Goal: Task Accomplishment & Management: Manage account settings

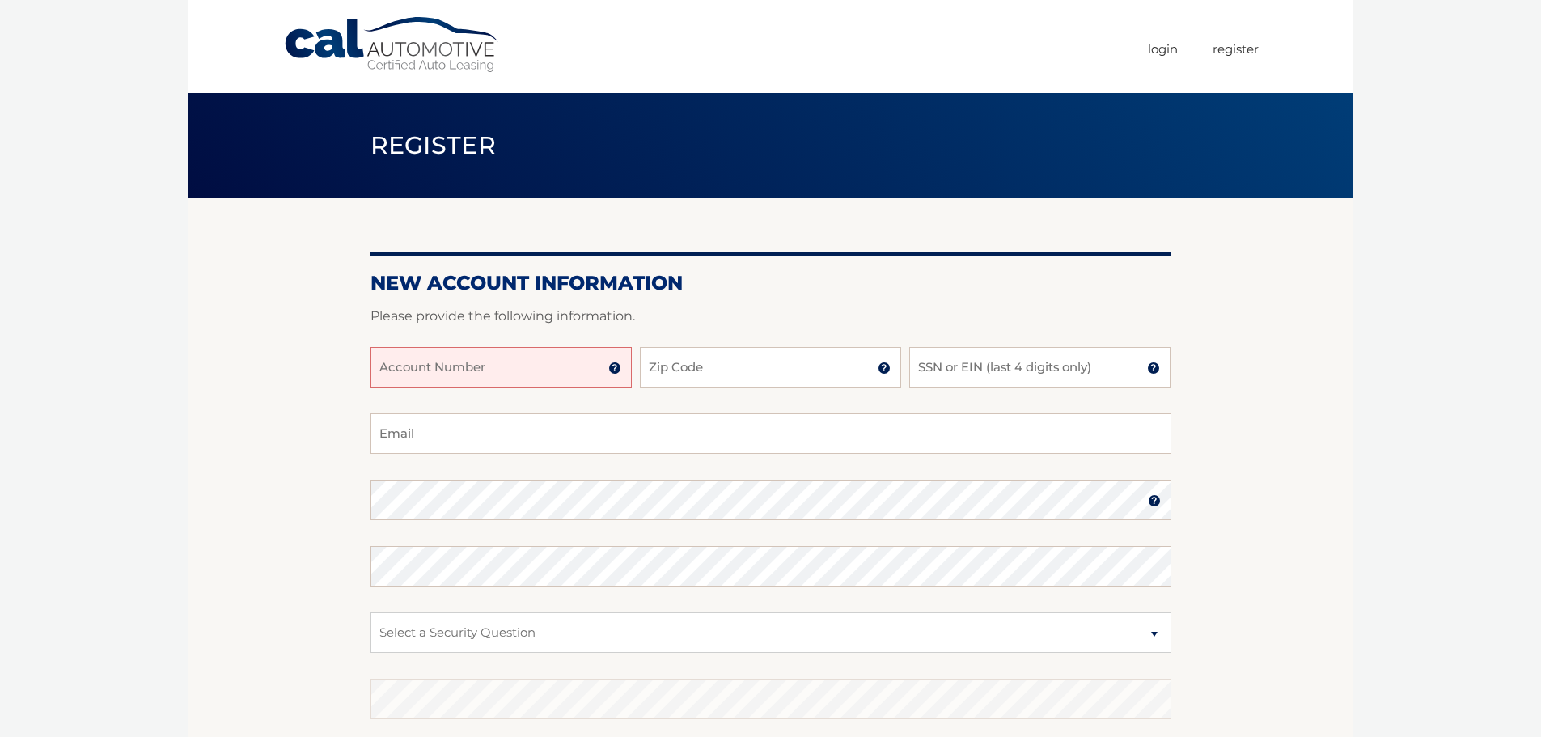
click at [483, 371] on input "Account Number" at bounding box center [501, 367] width 261 height 40
type input "44456020475"
type input "11772"
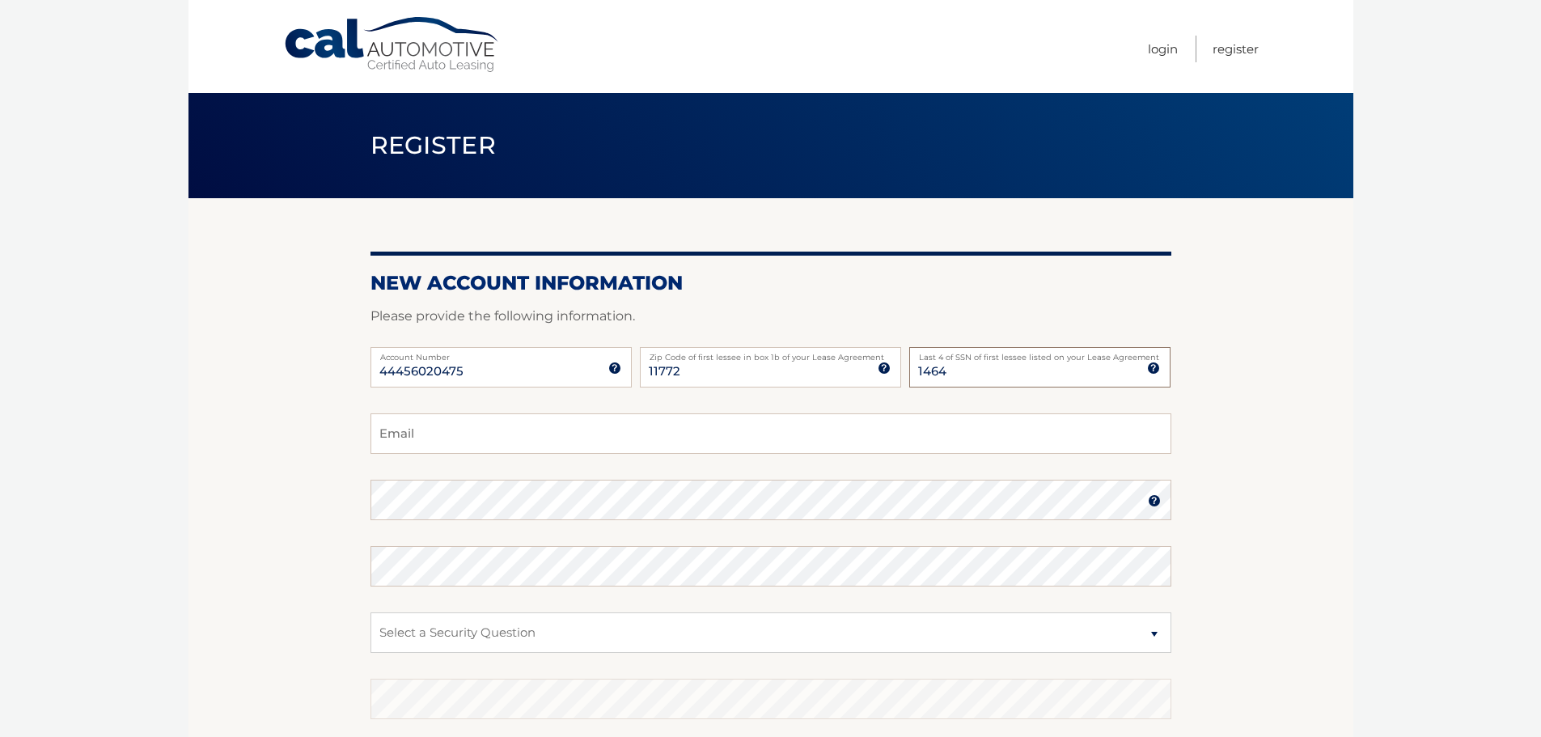
type input "1464"
type input "dlzingrassia@gmail.com"
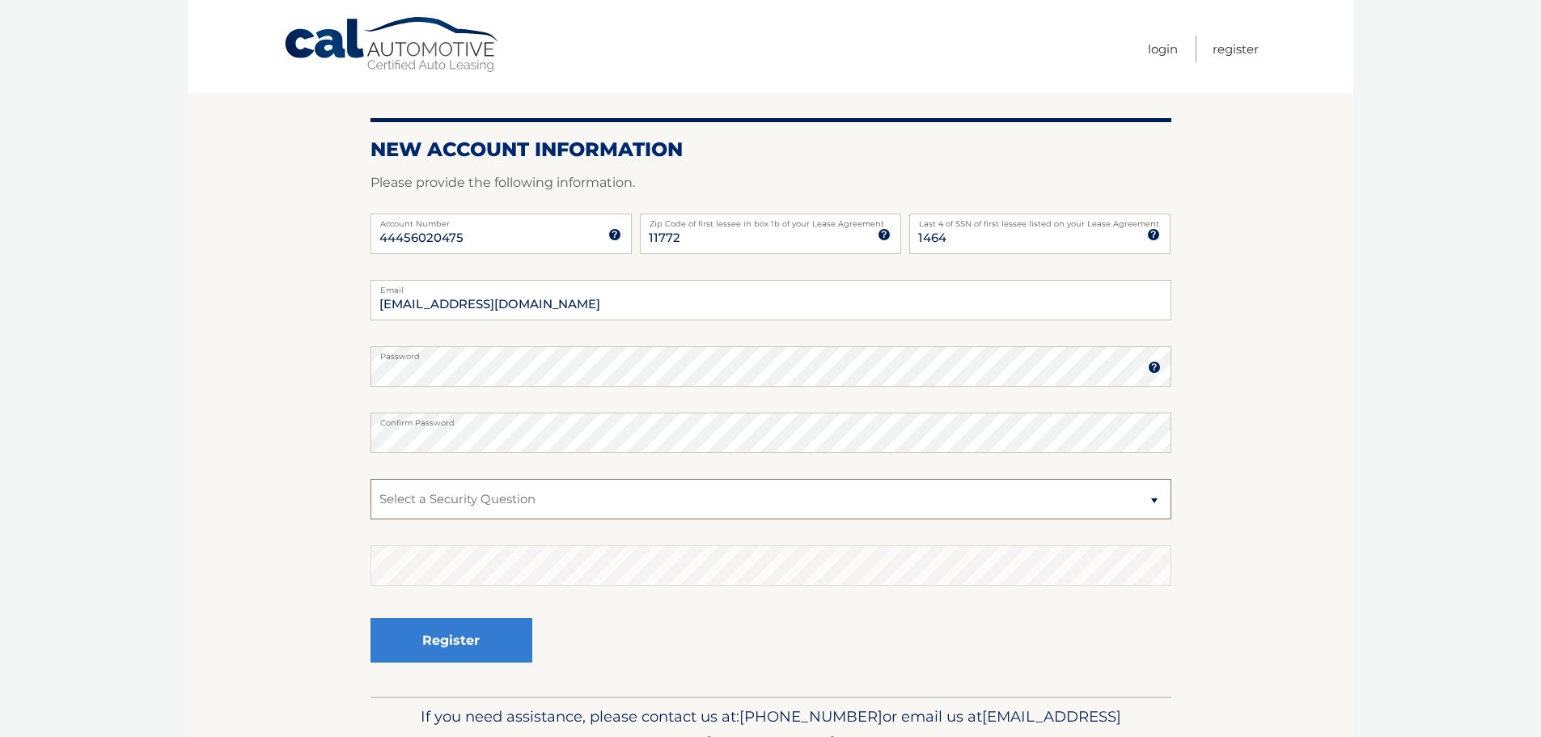
scroll to position [162, 0]
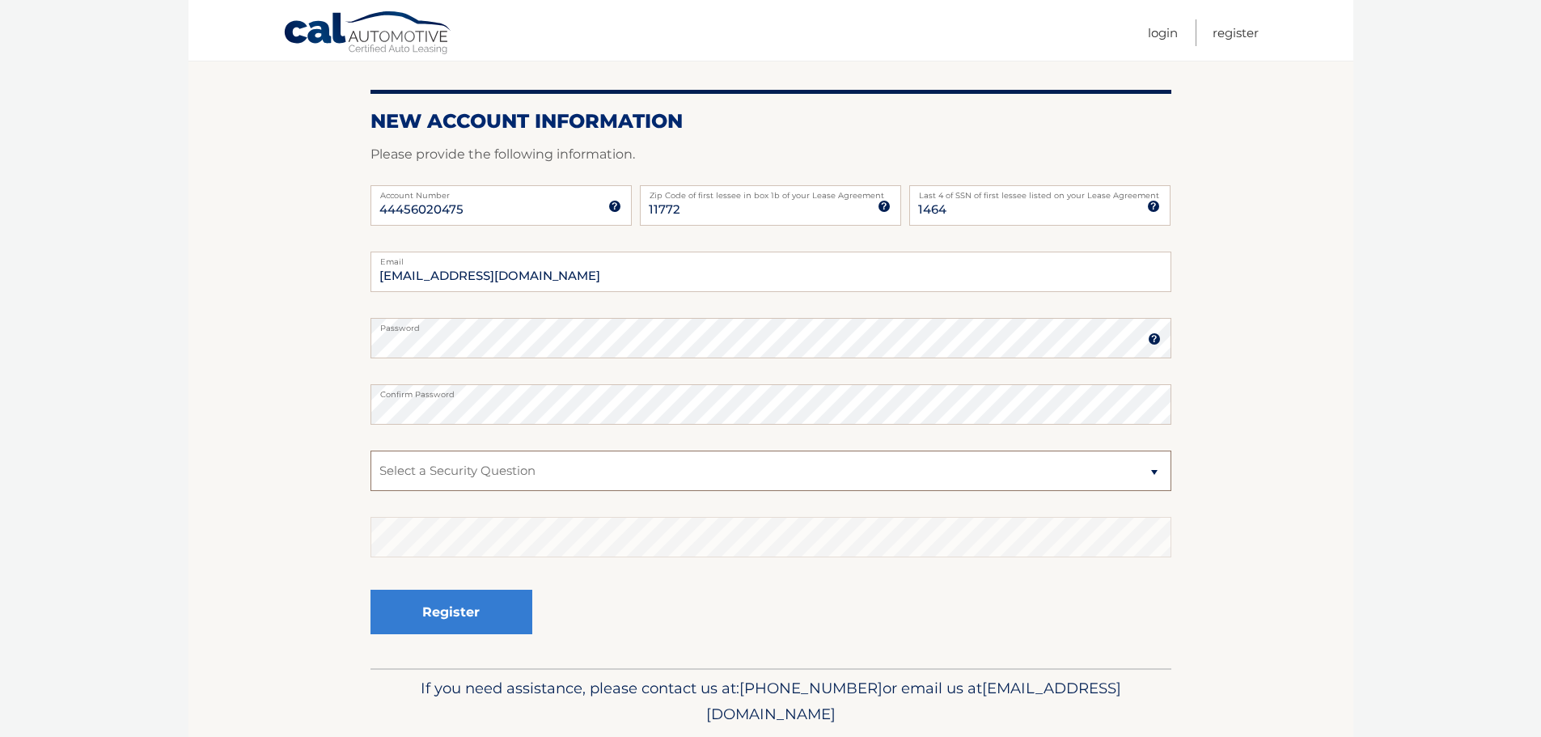
click at [493, 478] on select "Select a Security Question What was the name of your elementary school? What is…" at bounding box center [771, 471] width 801 height 40
select select "2"
click at [371, 451] on select "Select a Security Question What was the name of your elementary school? What is…" at bounding box center [771, 471] width 801 height 40
click at [431, 609] on button "Register" at bounding box center [452, 612] width 162 height 45
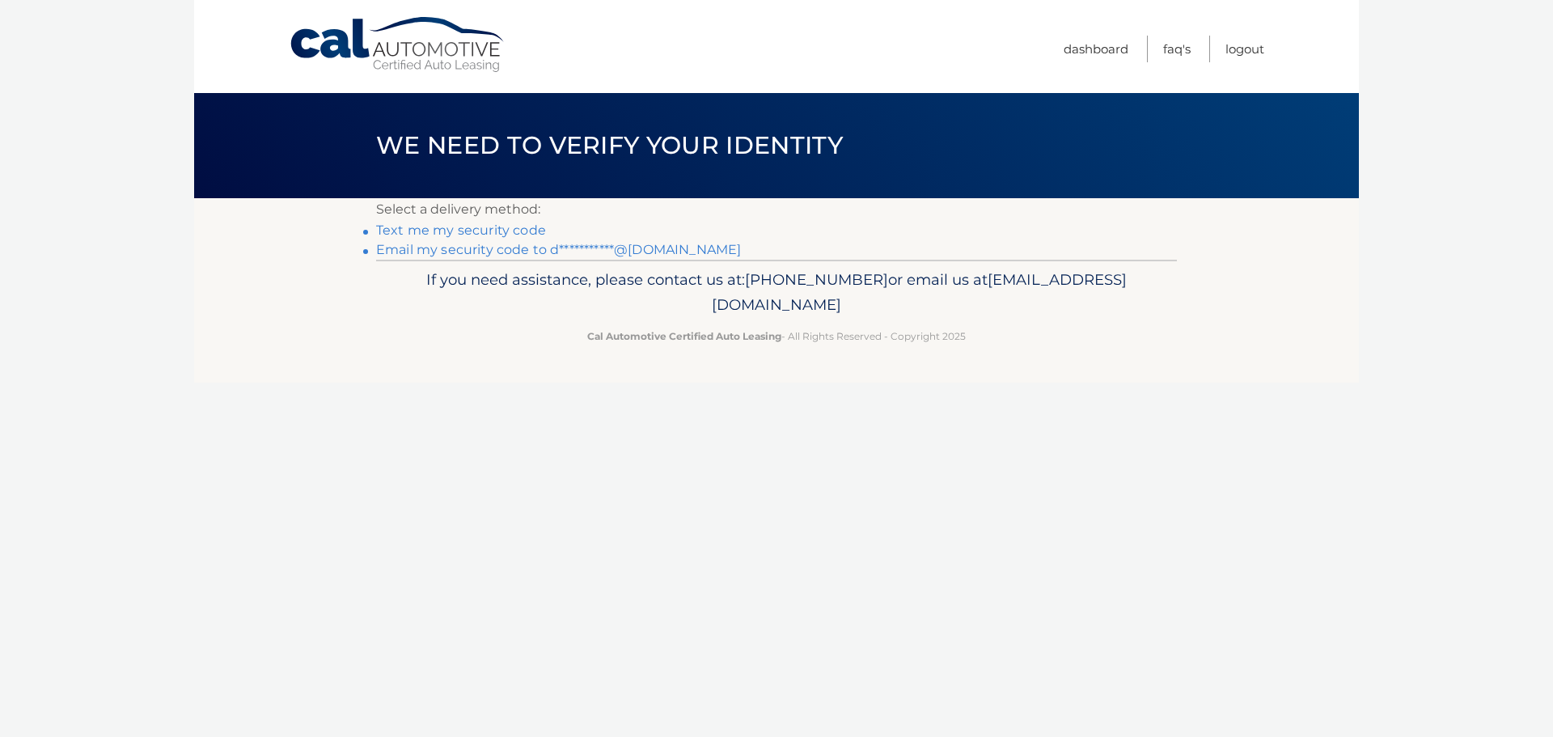
click at [460, 229] on link "Text me my security code" at bounding box center [461, 230] width 170 height 15
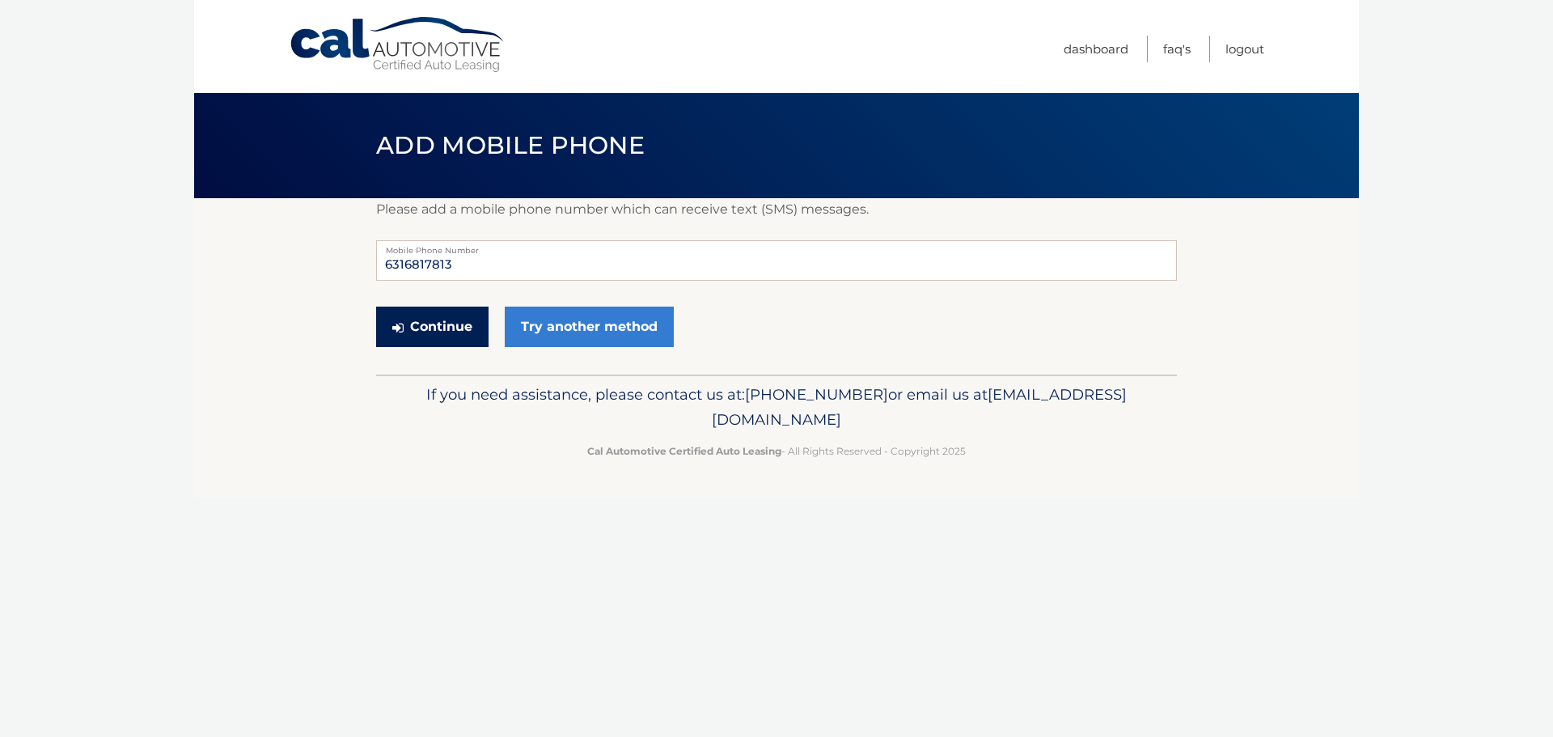
click at [430, 324] on button "Continue" at bounding box center [432, 327] width 112 height 40
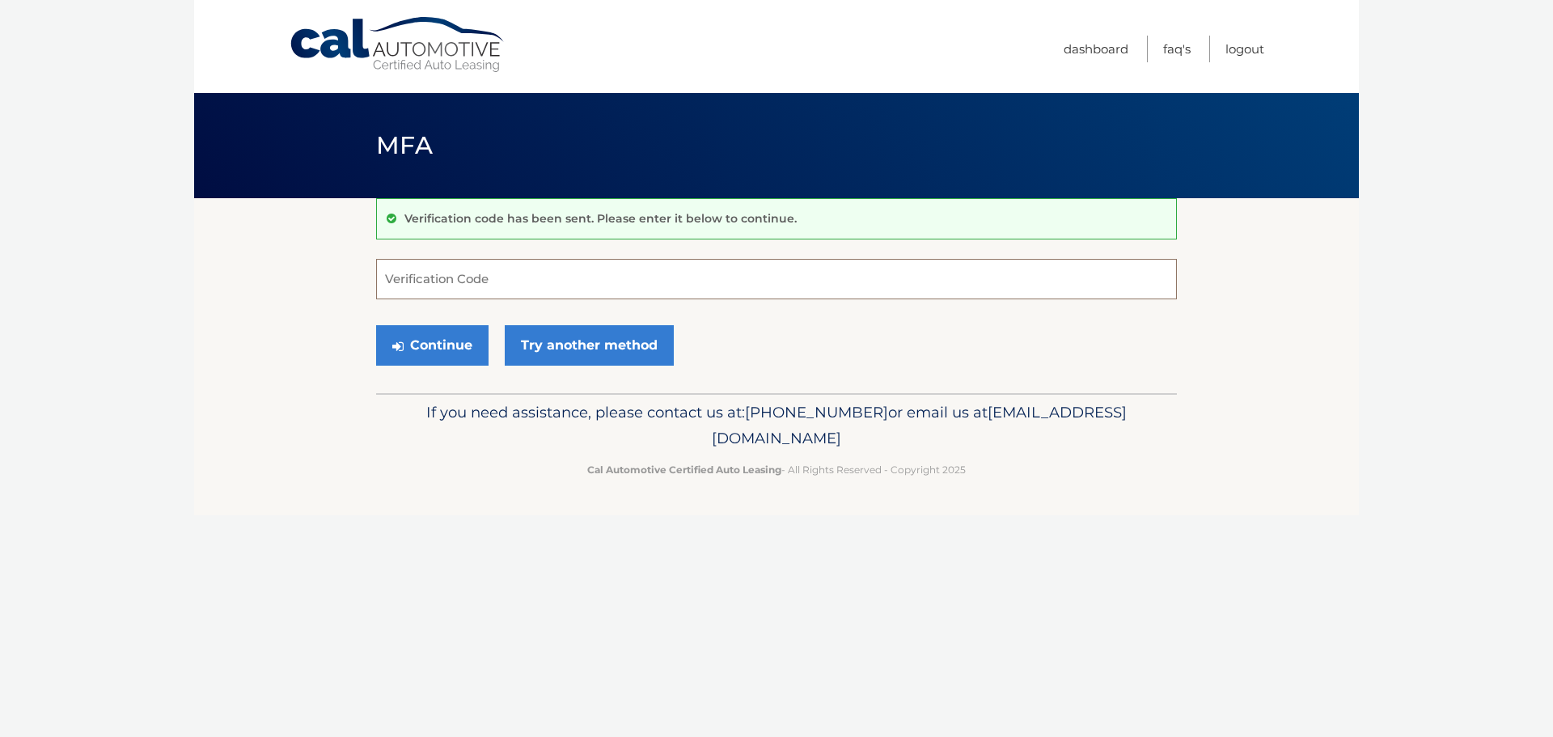
click at [426, 286] on input "Verification Code" at bounding box center [776, 279] width 801 height 40
type input "844186"
click at [449, 347] on button "Continue" at bounding box center [432, 345] width 112 height 40
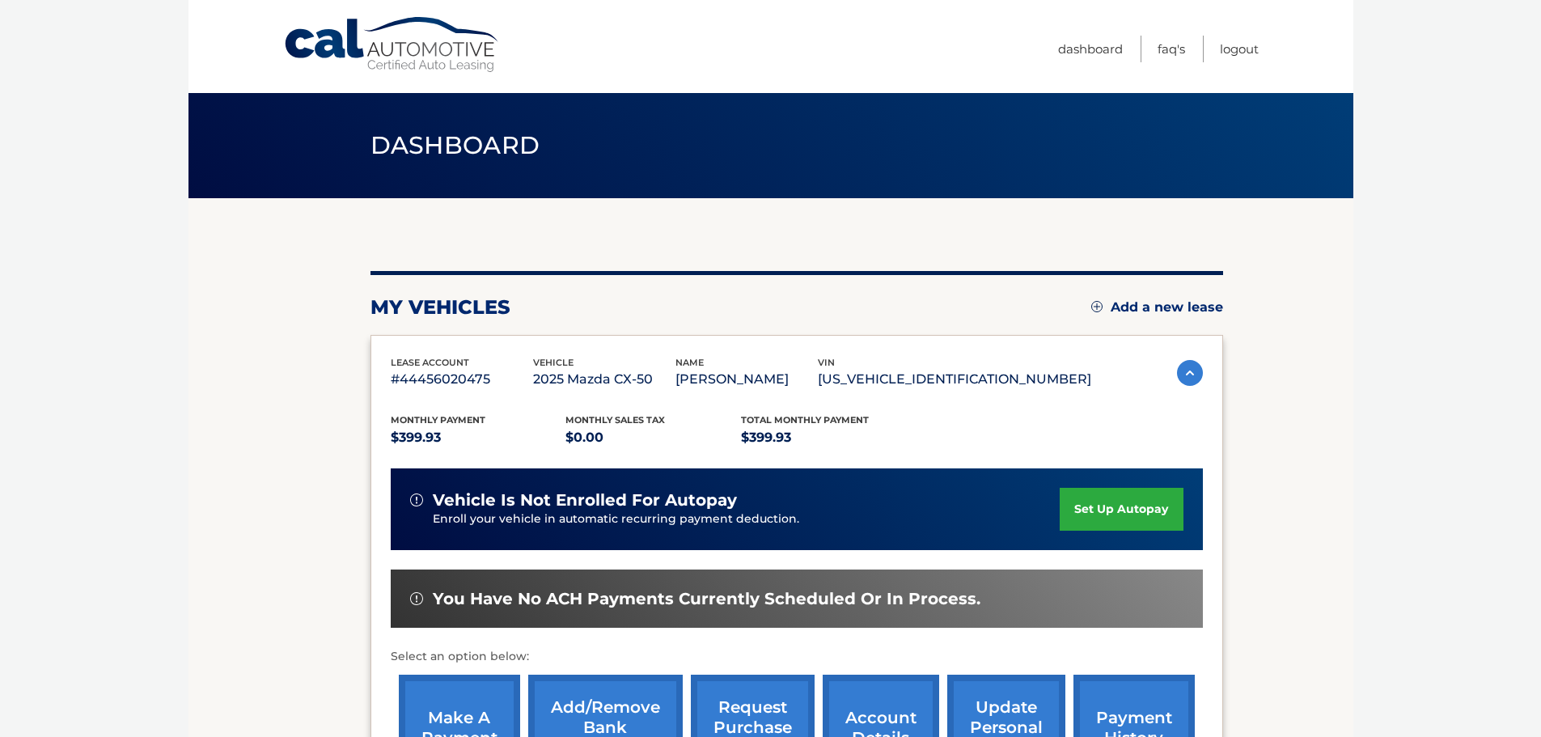
scroll to position [81, 0]
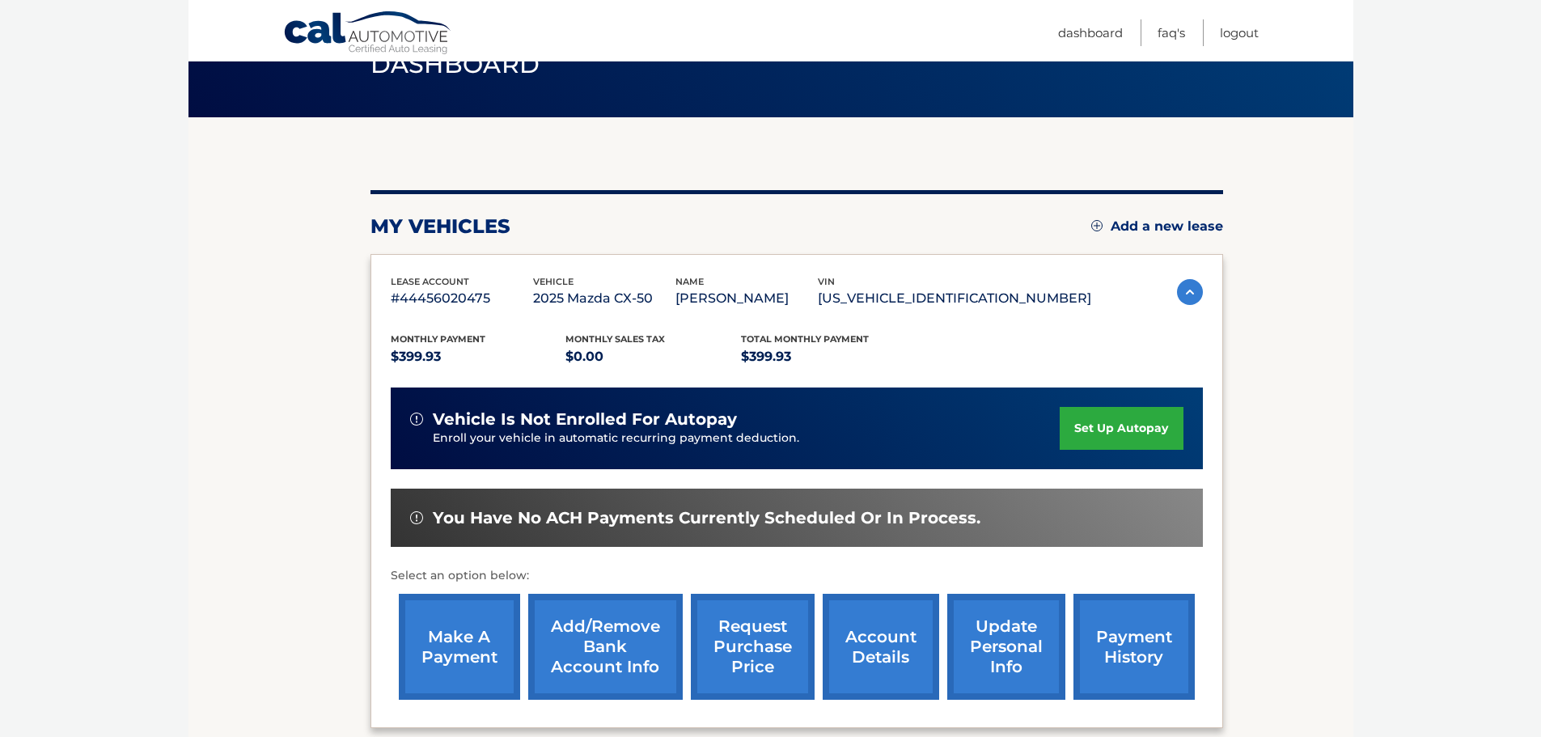
click at [1113, 439] on link "set up autopay" at bounding box center [1121, 428] width 123 height 43
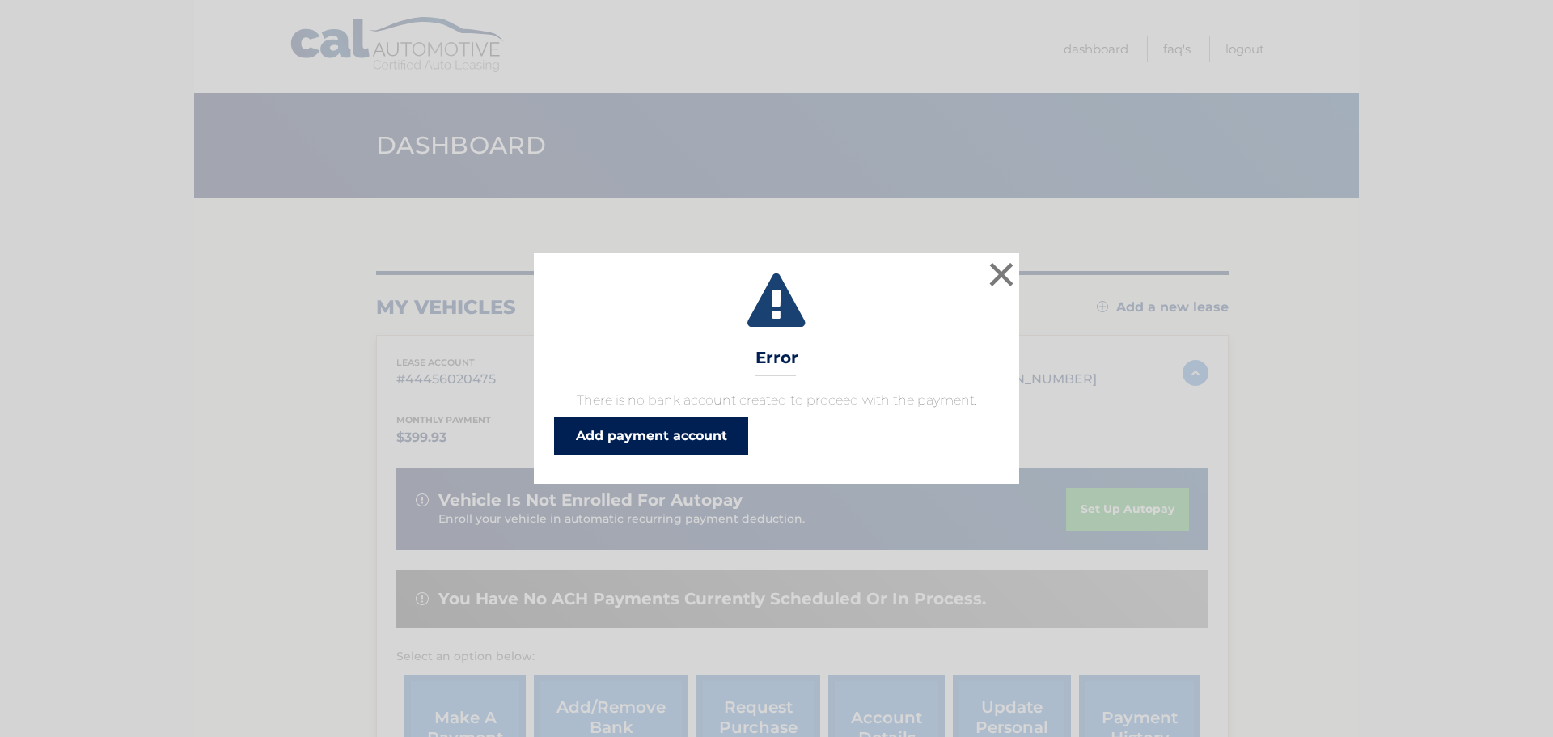
click at [608, 427] on link "Add payment account" at bounding box center [651, 436] width 194 height 39
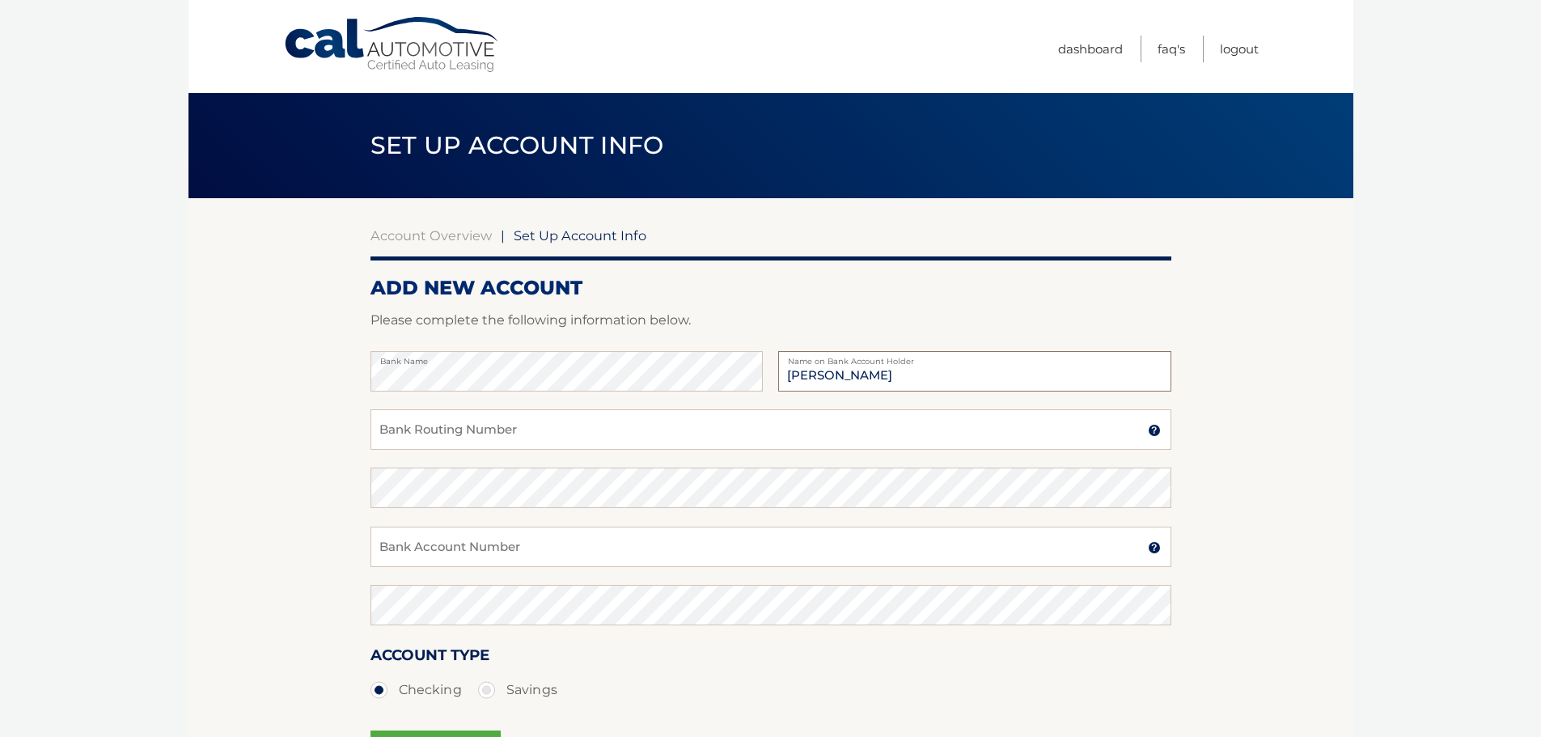
type input "[PERSON_NAME]"
click at [462, 439] on input "Bank Routing Number" at bounding box center [771, 429] width 801 height 40
type input "221475786"
type input "2"
type input "221475786"
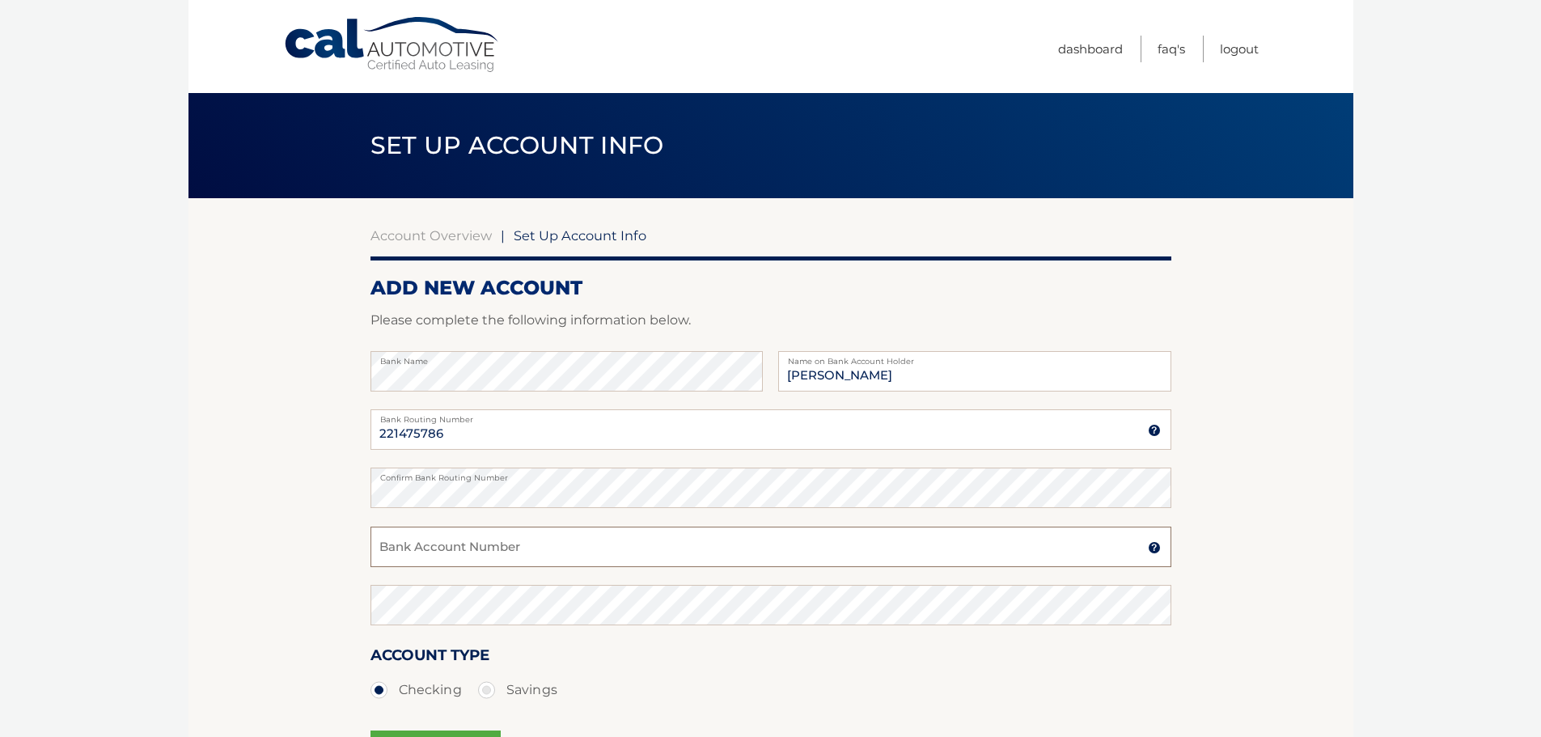
click at [441, 546] on input "Bank Account Number" at bounding box center [771, 547] width 801 height 40
type input "12610001845095"
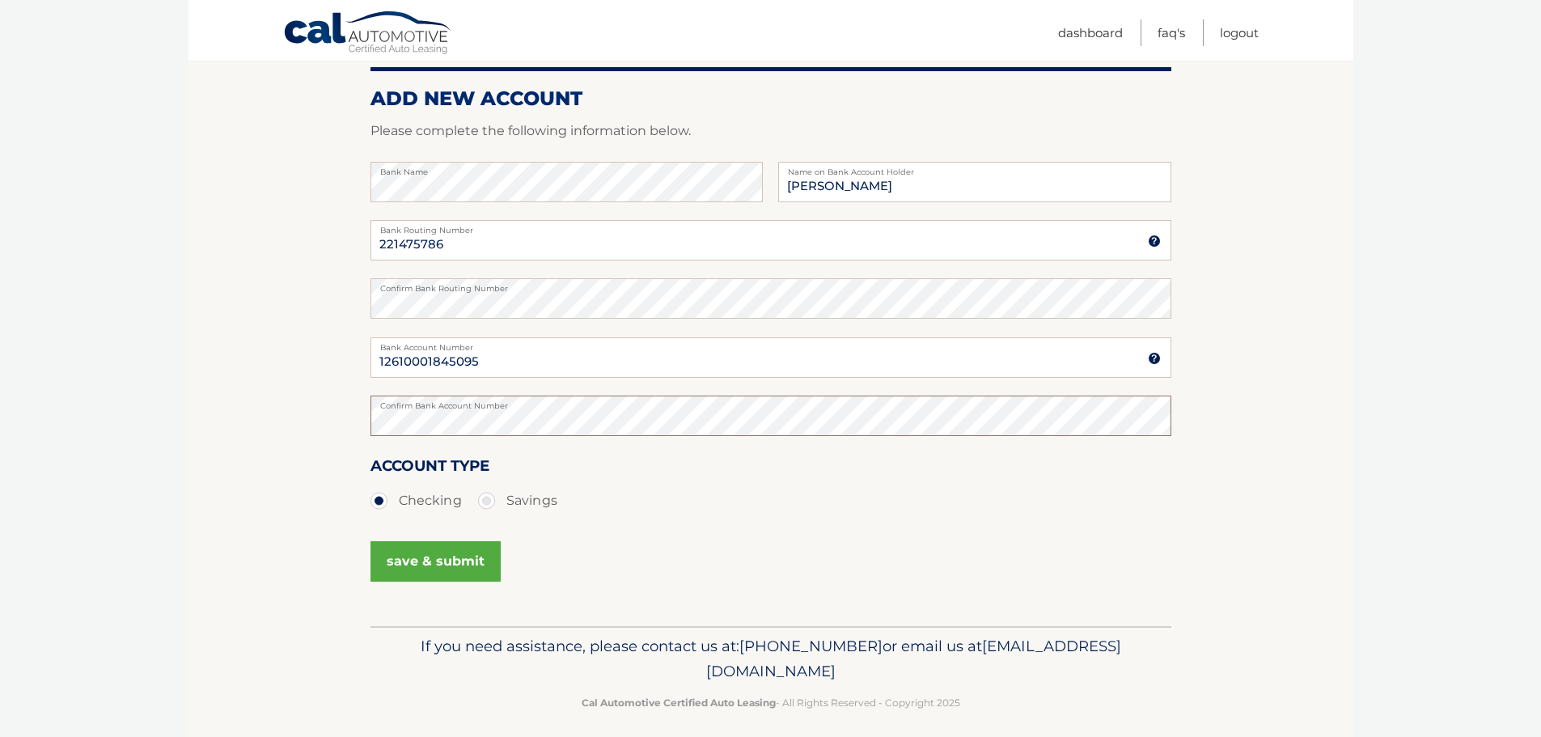
scroll to position [201, 0]
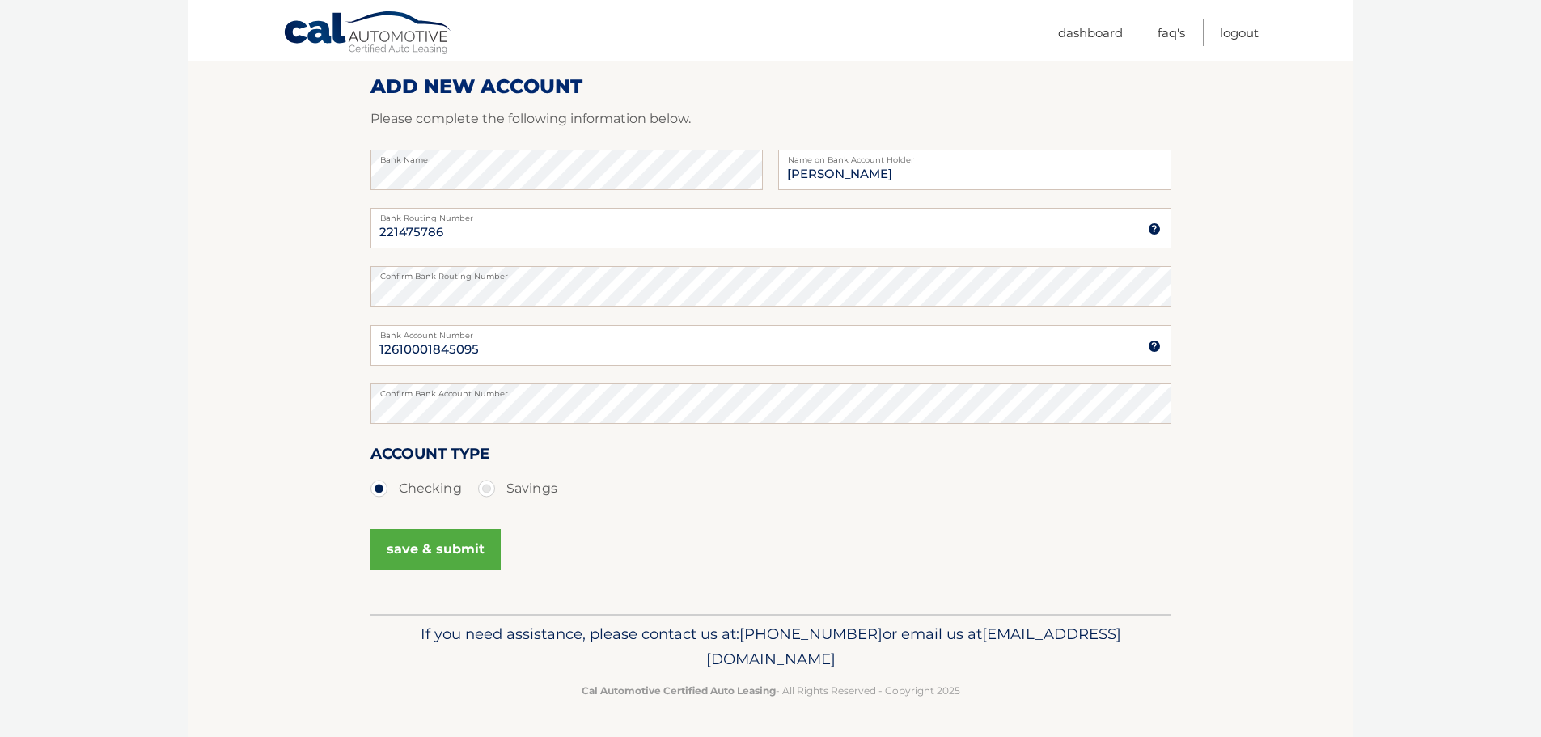
click at [439, 554] on button "save & submit" at bounding box center [436, 549] width 130 height 40
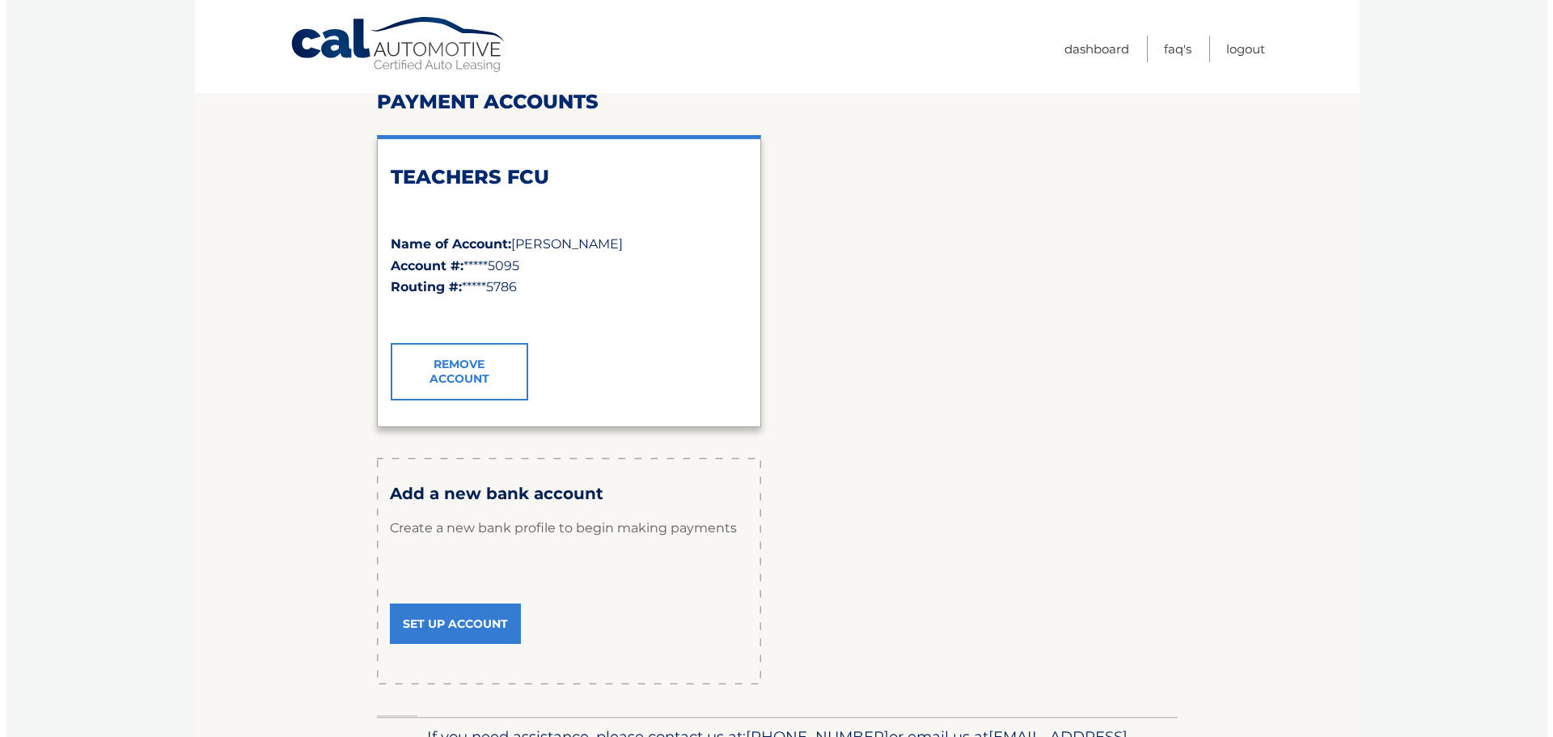
scroll to position [243, 0]
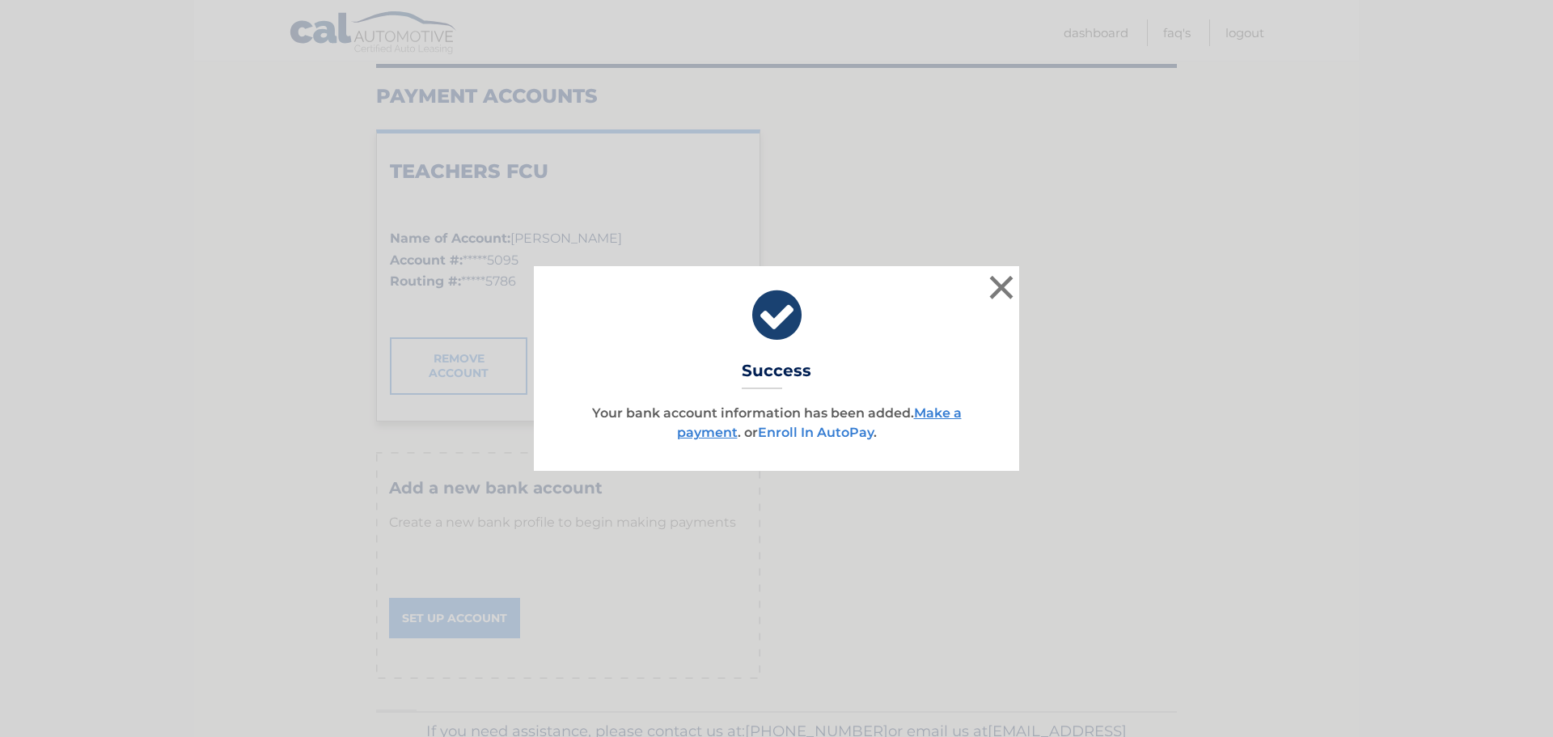
click at [805, 434] on link "Enroll In AutoPay" at bounding box center [816, 432] width 116 height 15
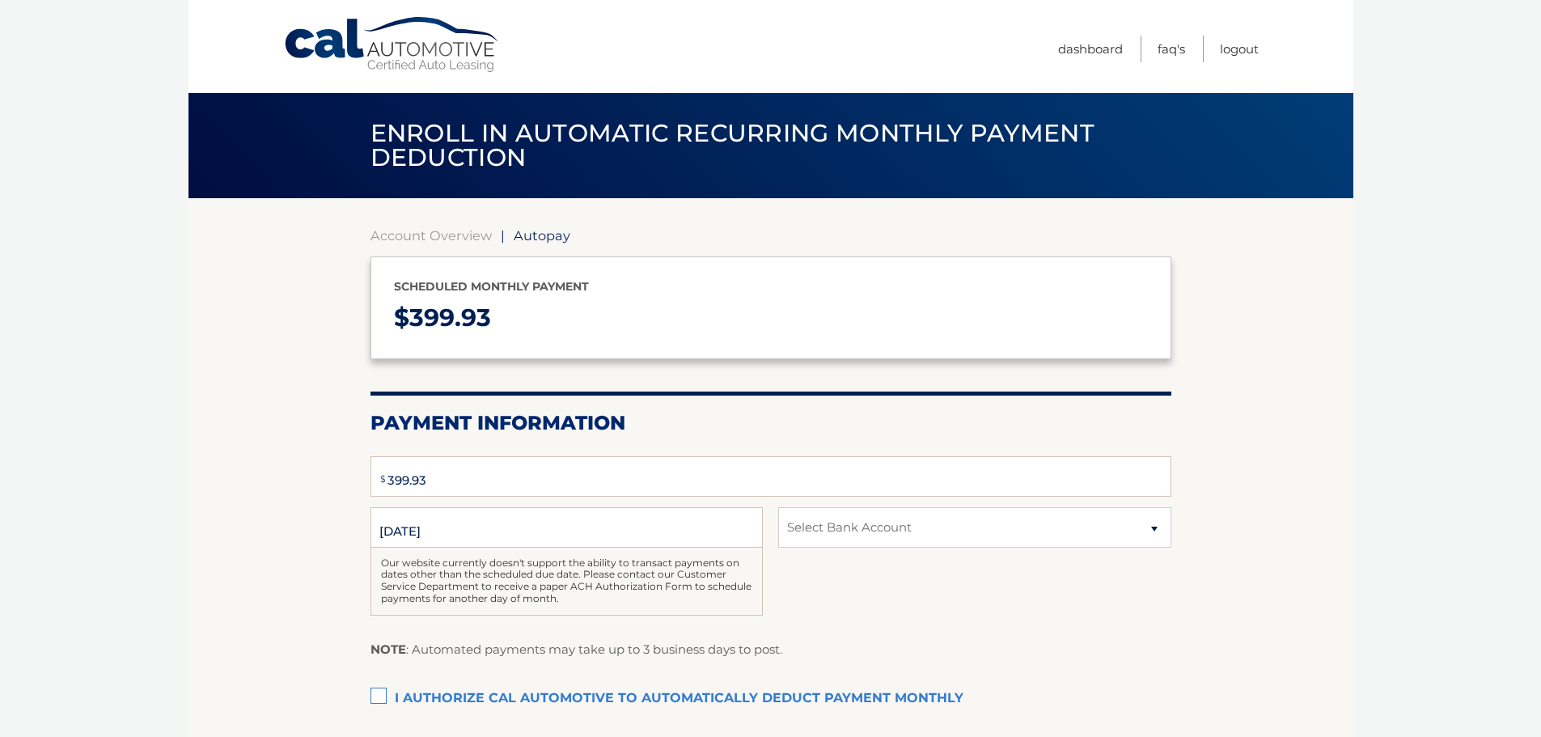
select select "M2Q1YWNlYjYtNWQ2Mi00NWQwLWE1MWYtMjBiOTJiOWQwMTgx"
click at [481, 535] on input "11/6/2025" at bounding box center [567, 527] width 392 height 40
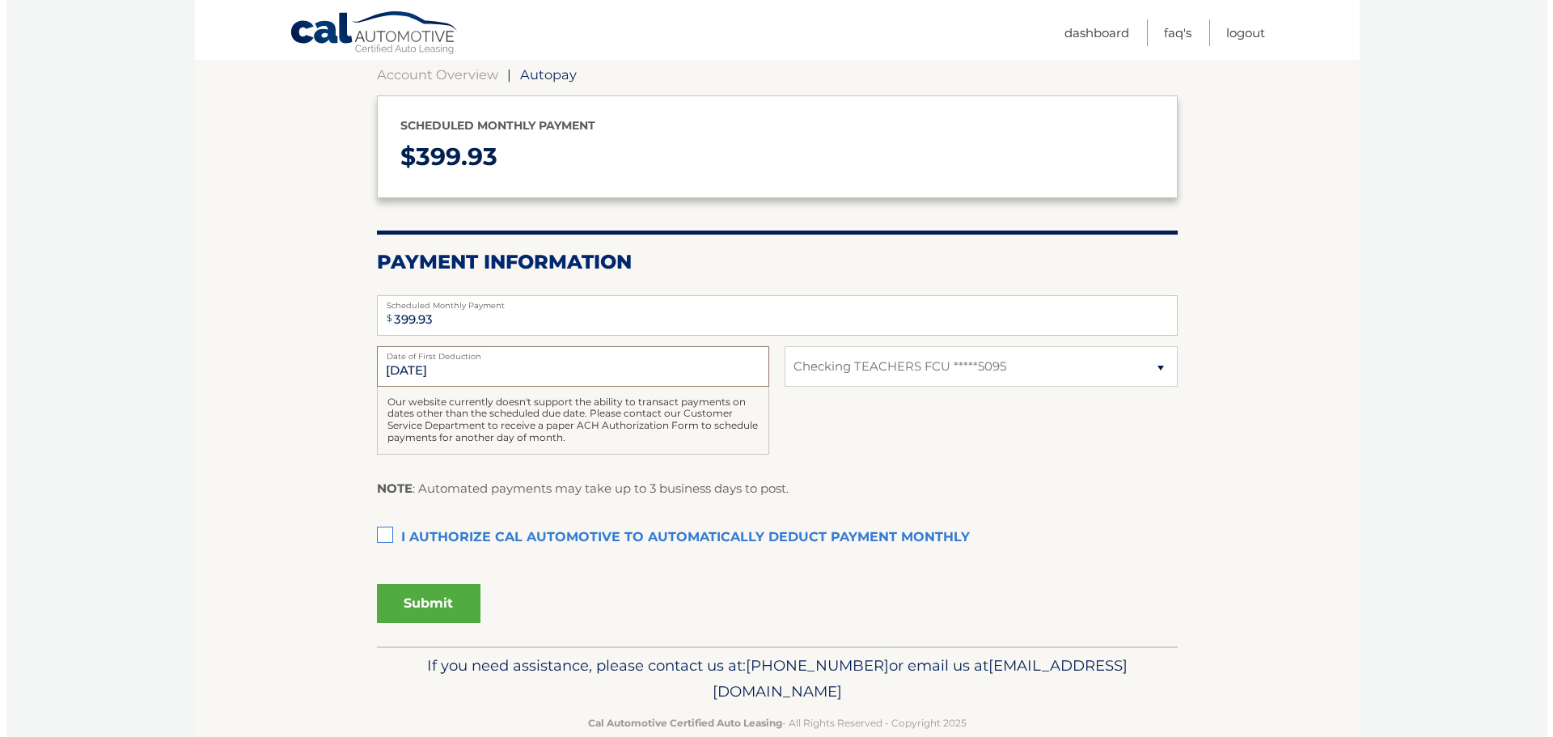
scroll to position [162, 0]
click at [377, 532] on label "I authorize cal automotive to automatically deduct payment monthly This checkbo…" at bounding box center [771, 537] width 801 height 32
click at [0, 0] on input "I authorize cal automotive to automatically deduct payment monthly This checkbo…" at bounding box center [0, 0] width 0 height 0
click at [443, 600] on button "Submit" at bounding box center [423, 602] width 104 height 39
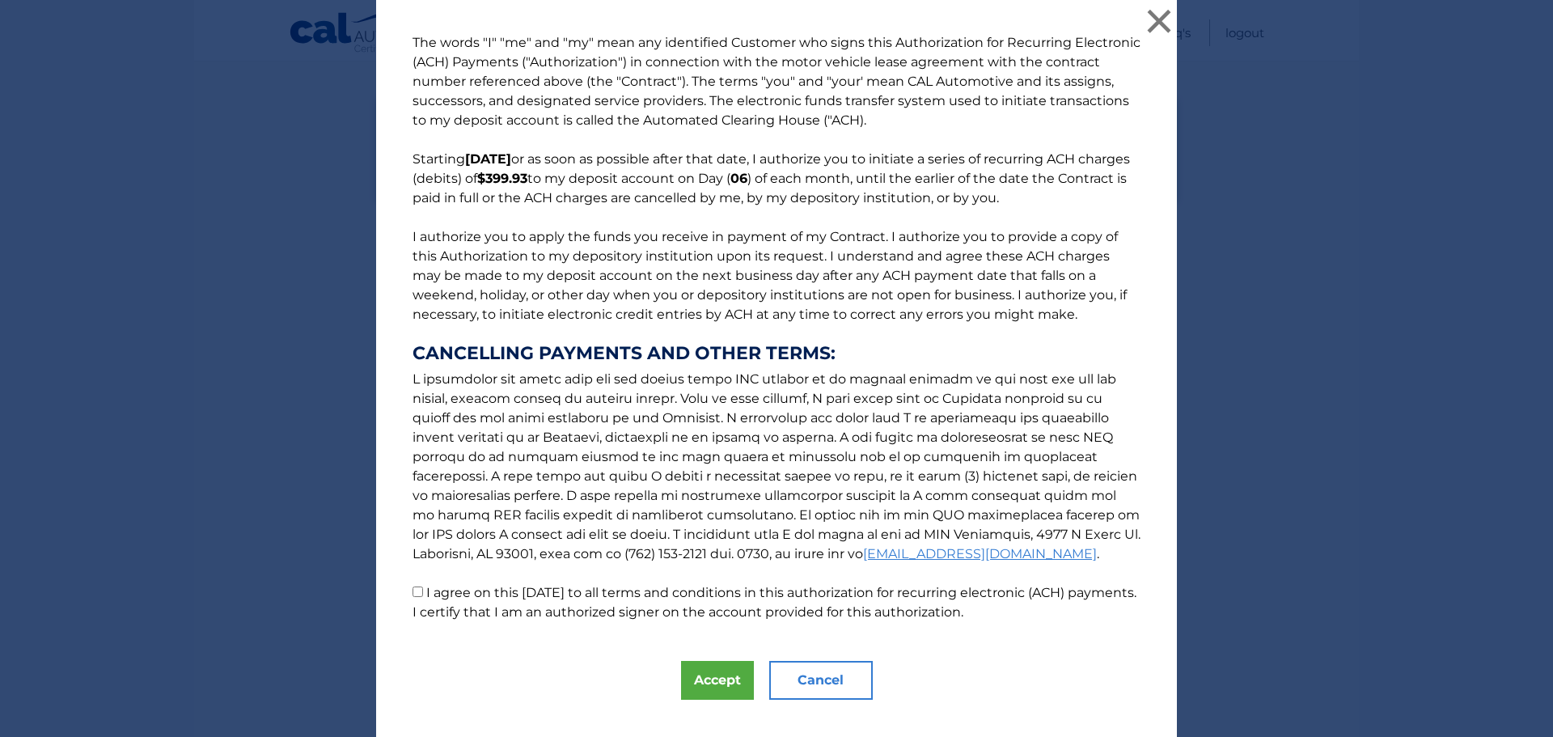
click at [413, 593] on input "I agree on this 10/10/2025 to all terms and conditions in this authorization fo…" at bounding box center [418, 592] width 11 height 11
checkbox input "true"
click at [695, 677] on button "Accept" at bounding box center [717, 680] width 73 height 39
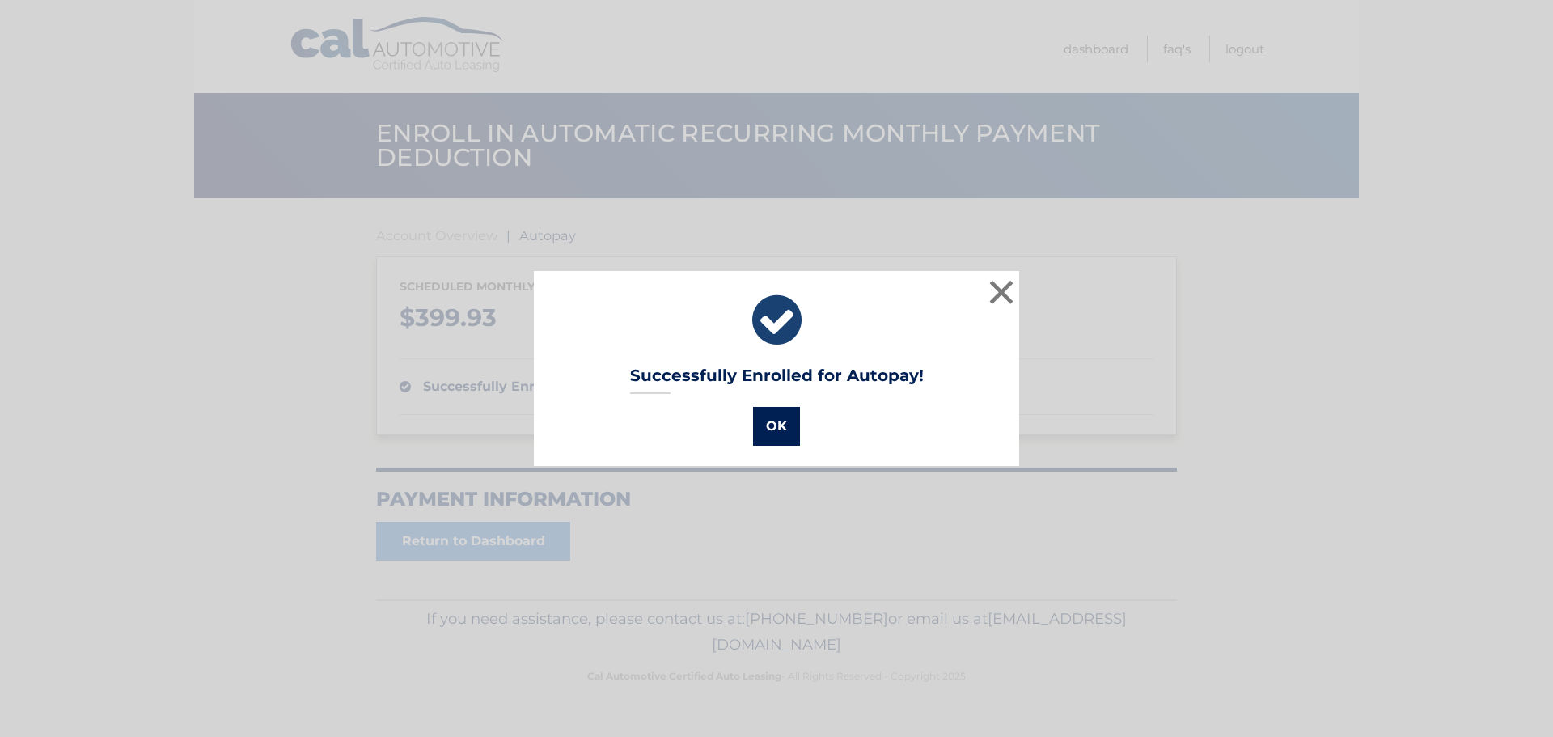
click at [765, 429] on button "OK" at bounding box center [776, 426] width 47 height 39
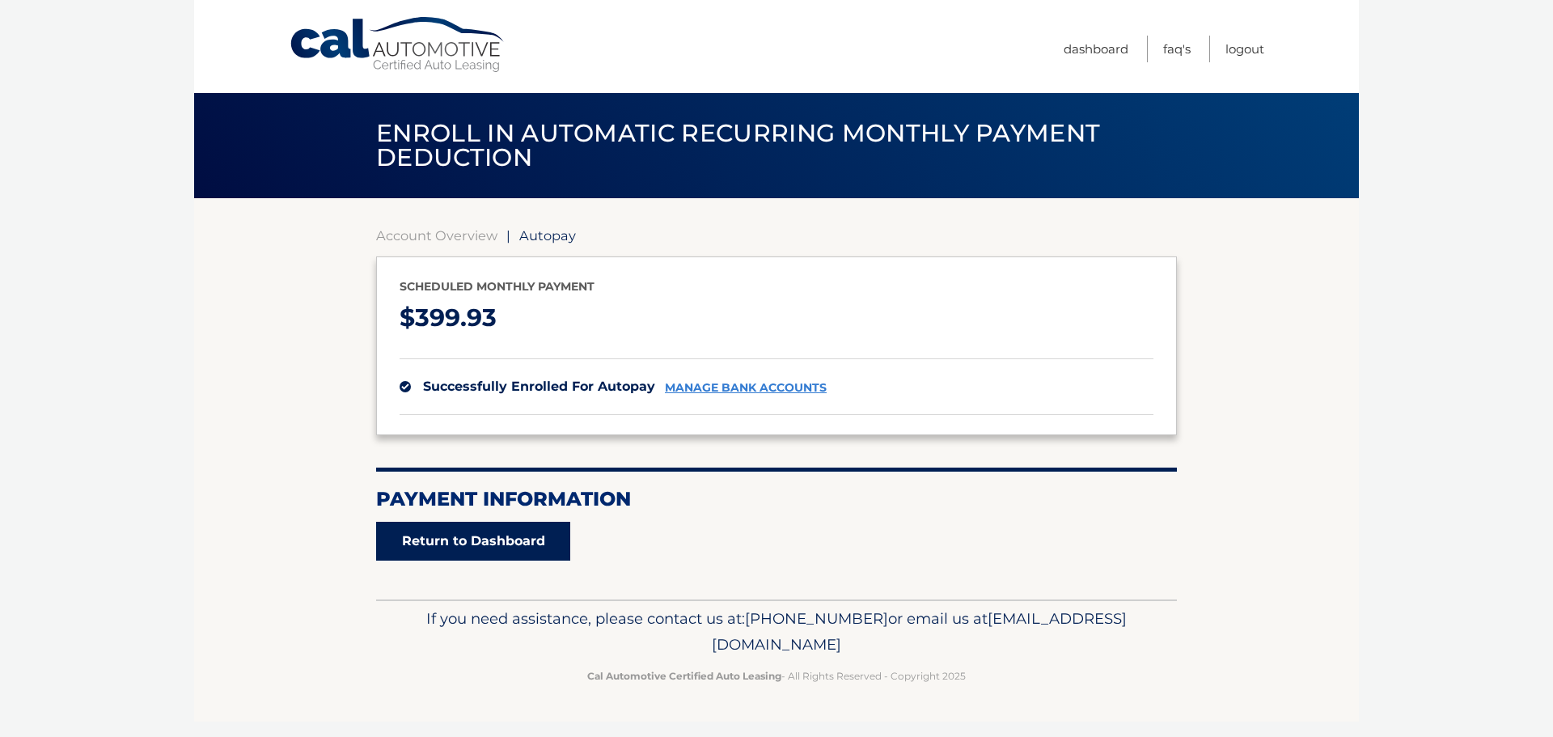
click at [519, 535] on link "Return to Dashboard" at bounding box center [473, 541] width 194 height 39
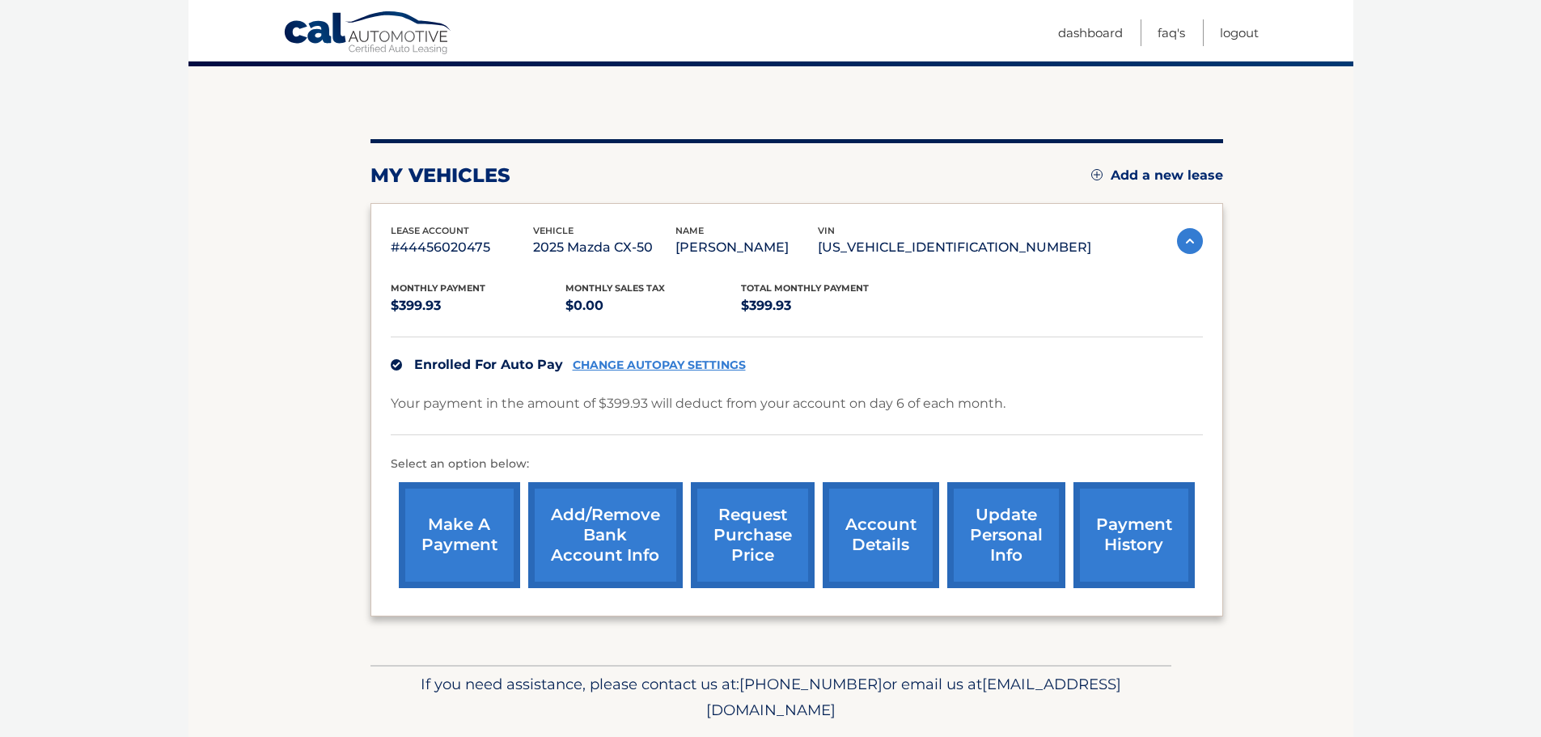
scroll to position [162, 0]
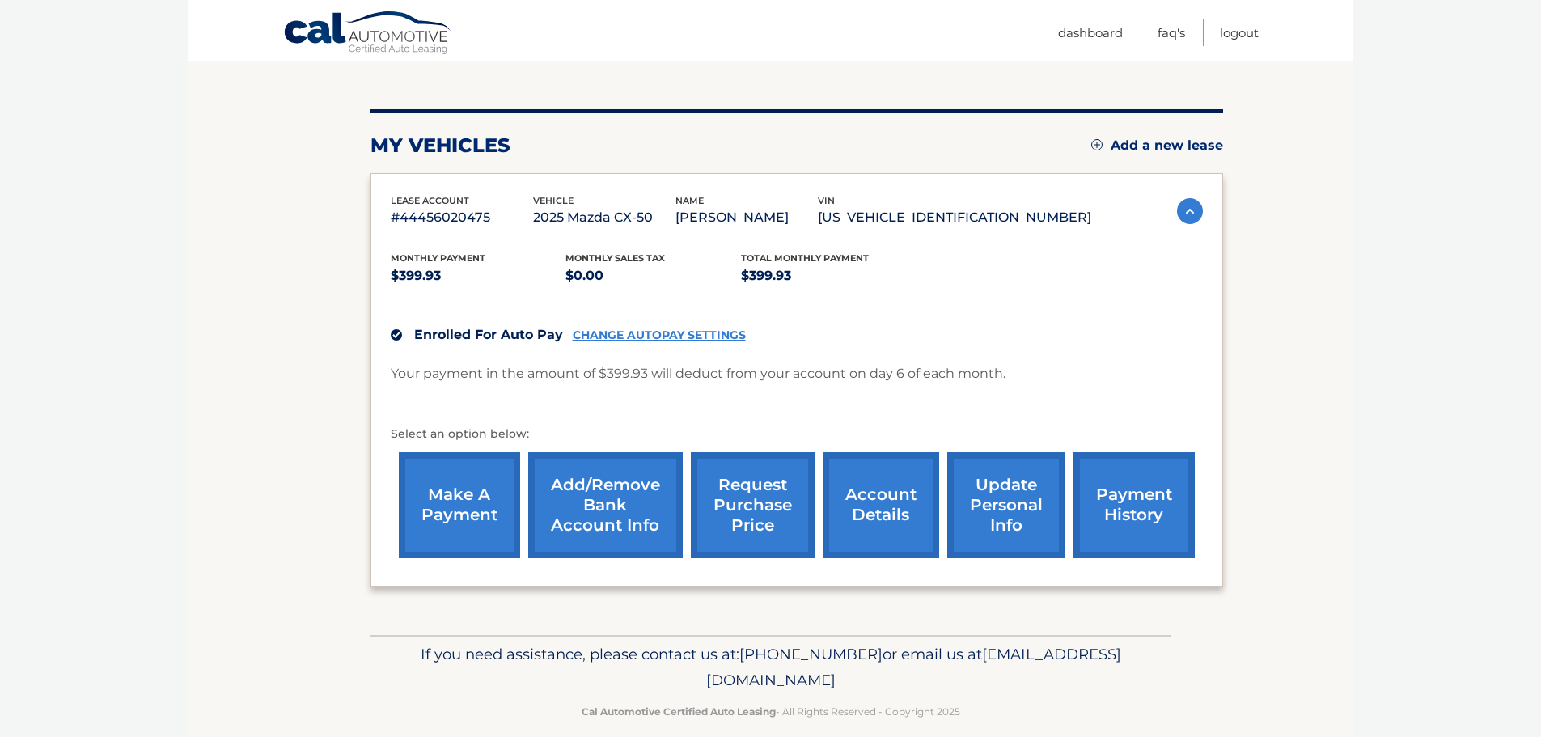
click at [471, 506] on link "make a payment" at bounding box center [459, 505] width 121 height 106
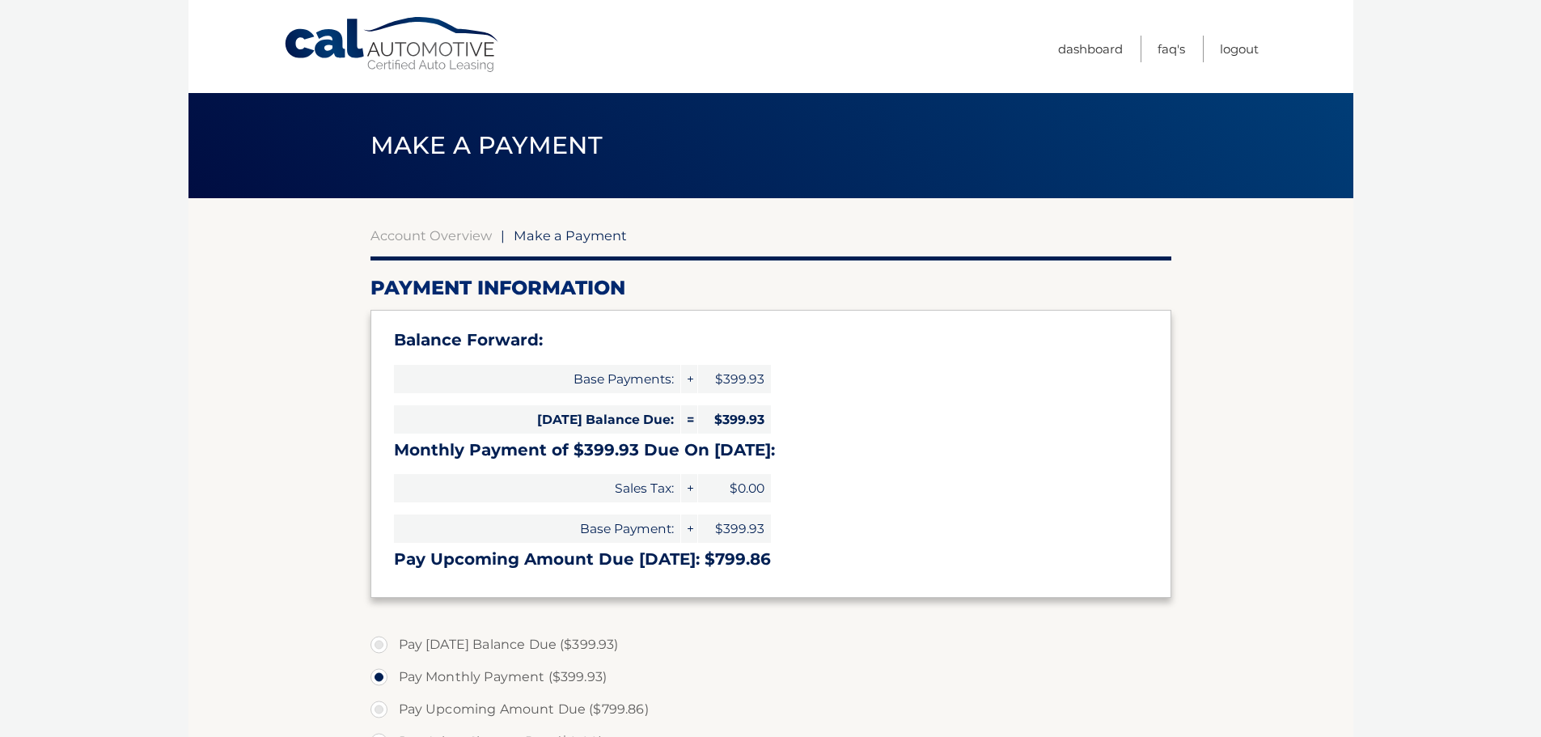
select select "M2Q1YWNlYjYtNWQ2Mi00NWQwLWE1MWYtMjBiOTJiOWQwMTgx"
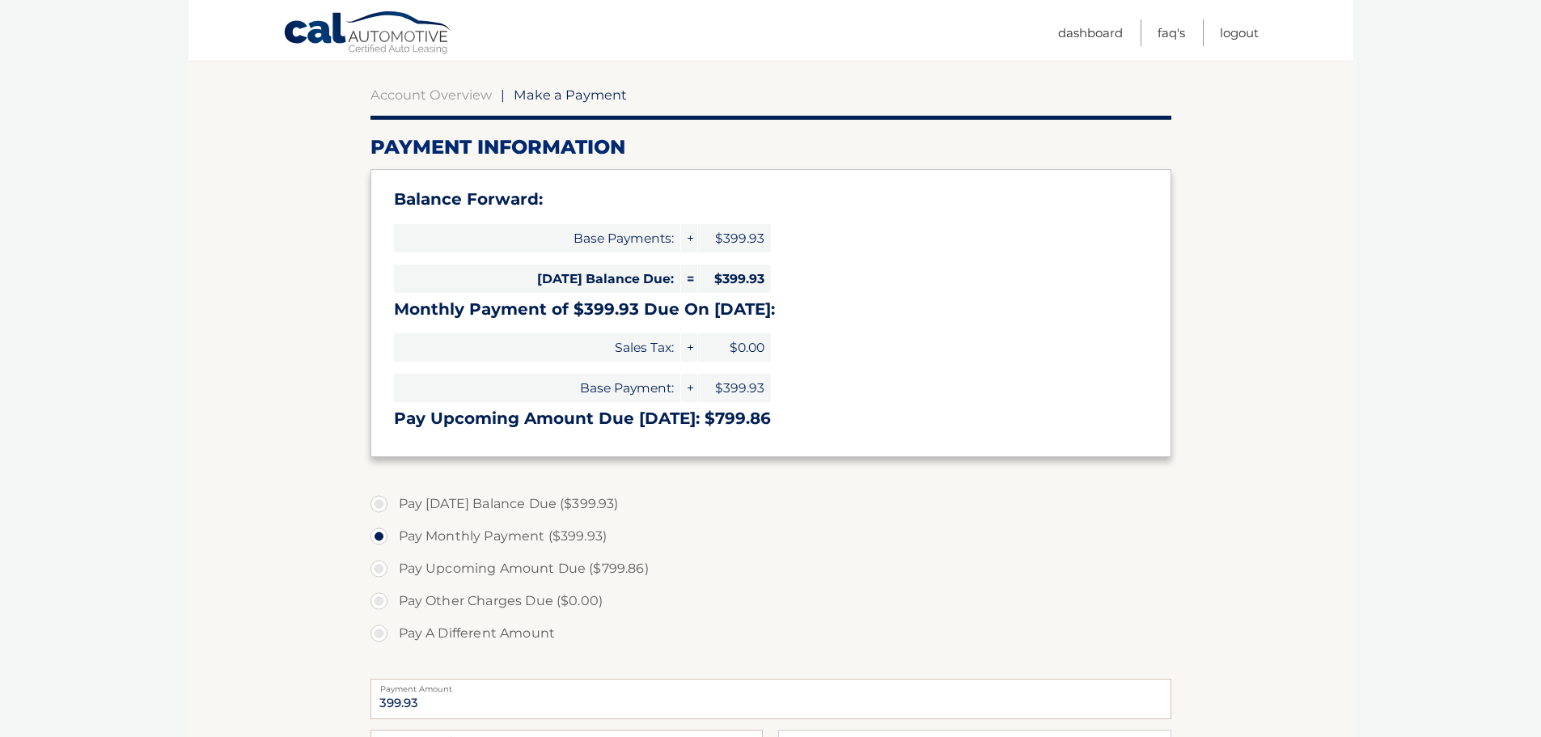
scroll to position [162, 0]
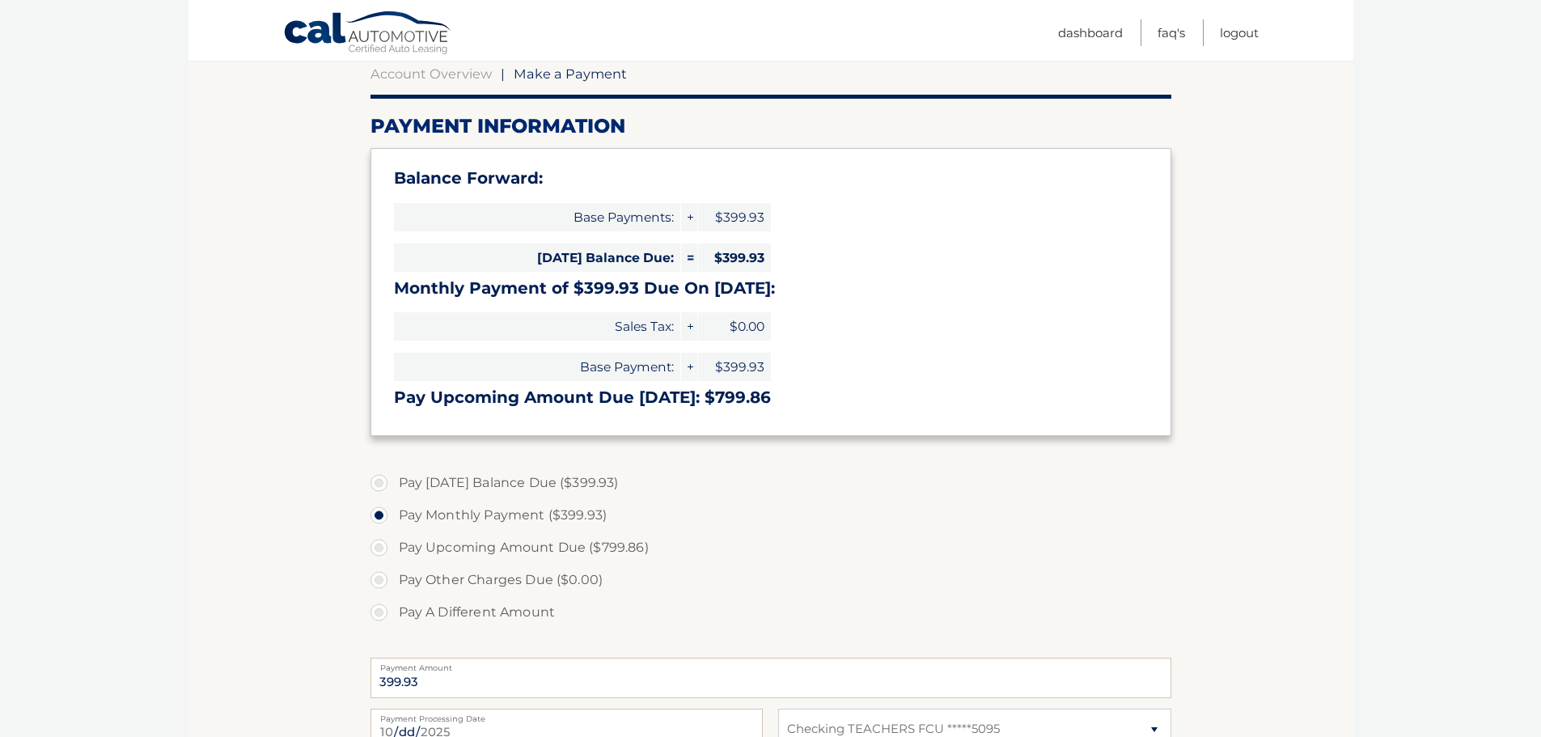
click at [383, 483] on label "Pay [DATE] Balance Due ($399.93)" at bounding box center [771, 483] width 801 height 32
click at [383, 483] on input "Pay [DATE] Balance Due ($399.93)" at bounding box center [385, 480] width 16 height 26
radio input "true"
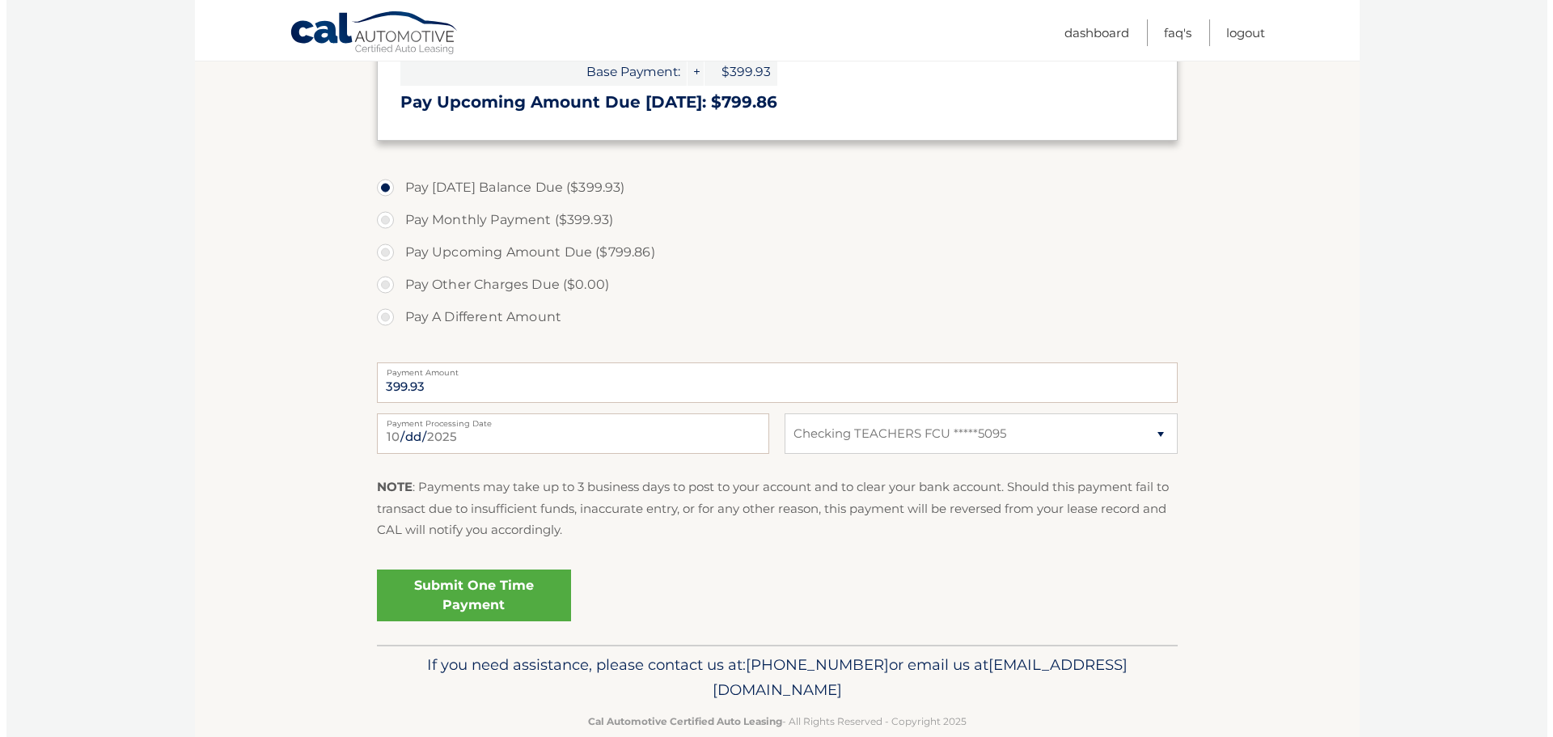
scroll to position [485, 0]
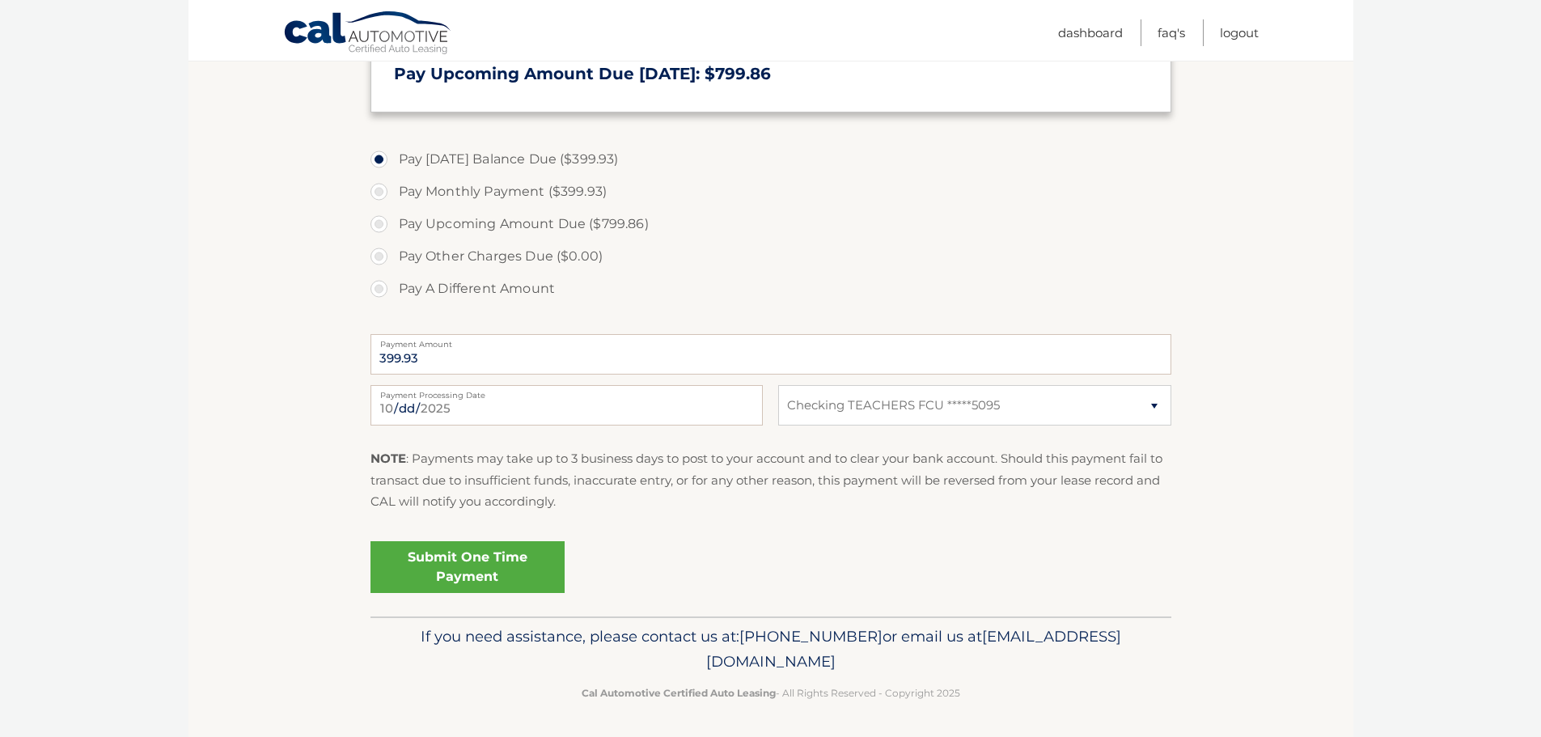
click at [496, 566] on link "Submit One Time Payment" at bounding box center [468, 567] width 194 height 52
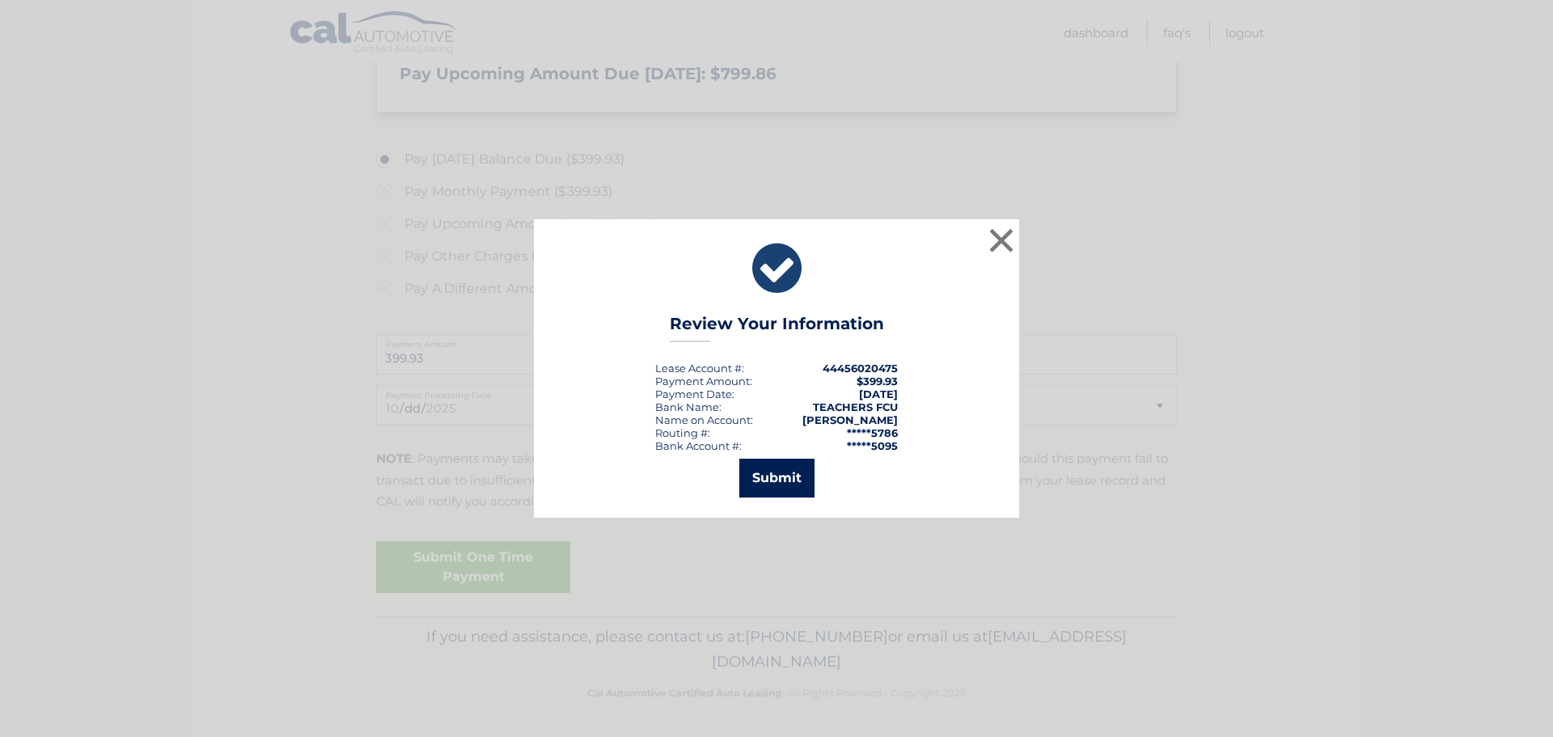
click at [782, 485] on button "Submit" at bounding box center [777, 478] width 75 height 39
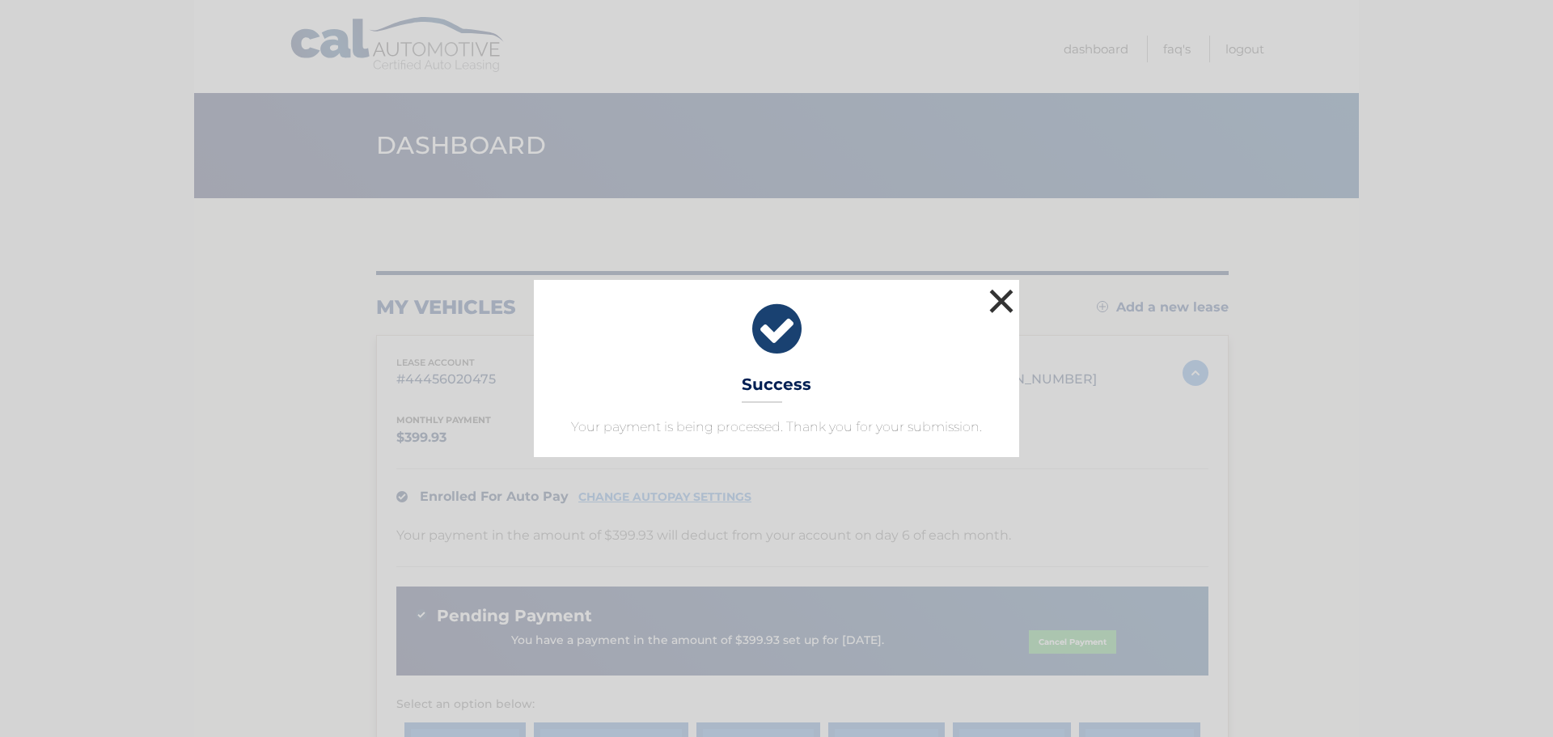
click at [1006, 294] on button "×" at bounding box center [1001, 301] width 32 height 32
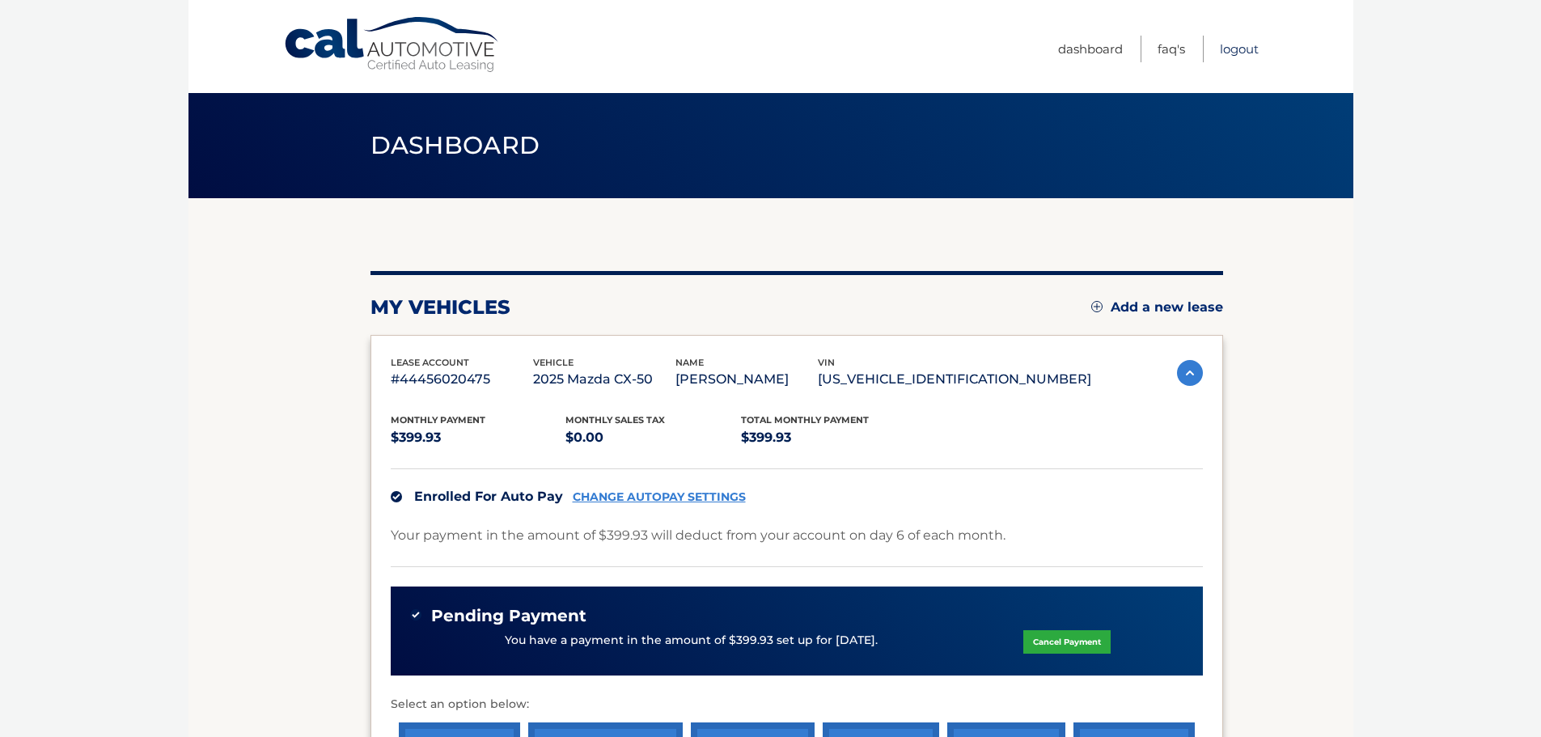
click at [1240, 48] on link "Logout" at bounding box center [1239, 49] width 39 height 27
